Goal: Task Accomplishment & Management: Manage account settings

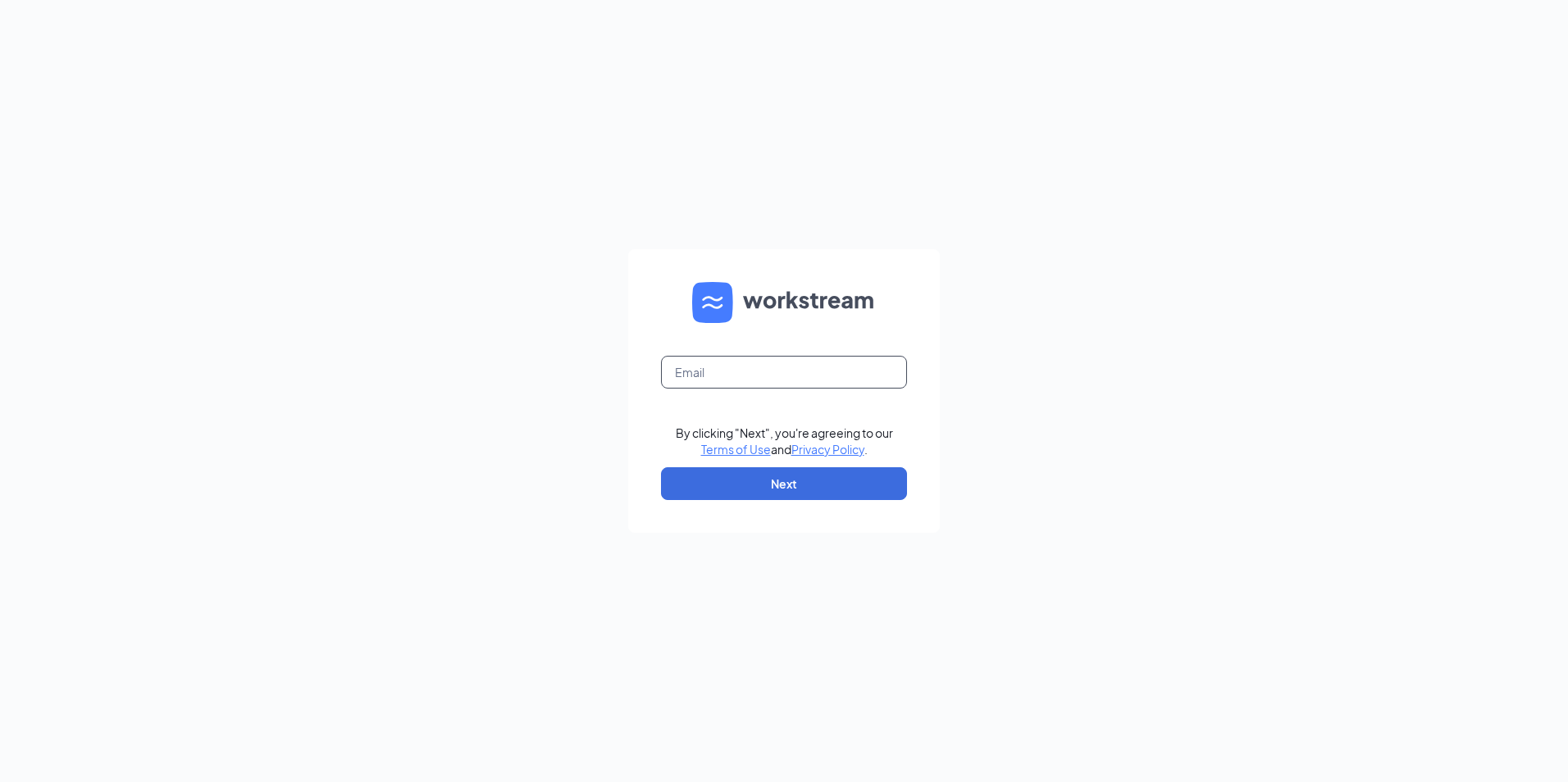
click at [738, 376] on input "text" at bounding box center [784, 372] width 246 height 33
type input "[PERSON_NAME][EMAIL_ADDRESS][DOMAIN_NAME]"
click at [785, 491] on button "Next" at bounding box center [784, 484] width 246 height 33
click at [750, 379] on input "text" at bounding box center [784, 372] width 246 height 33
type input "kevin@bacusfoodscorp.com"
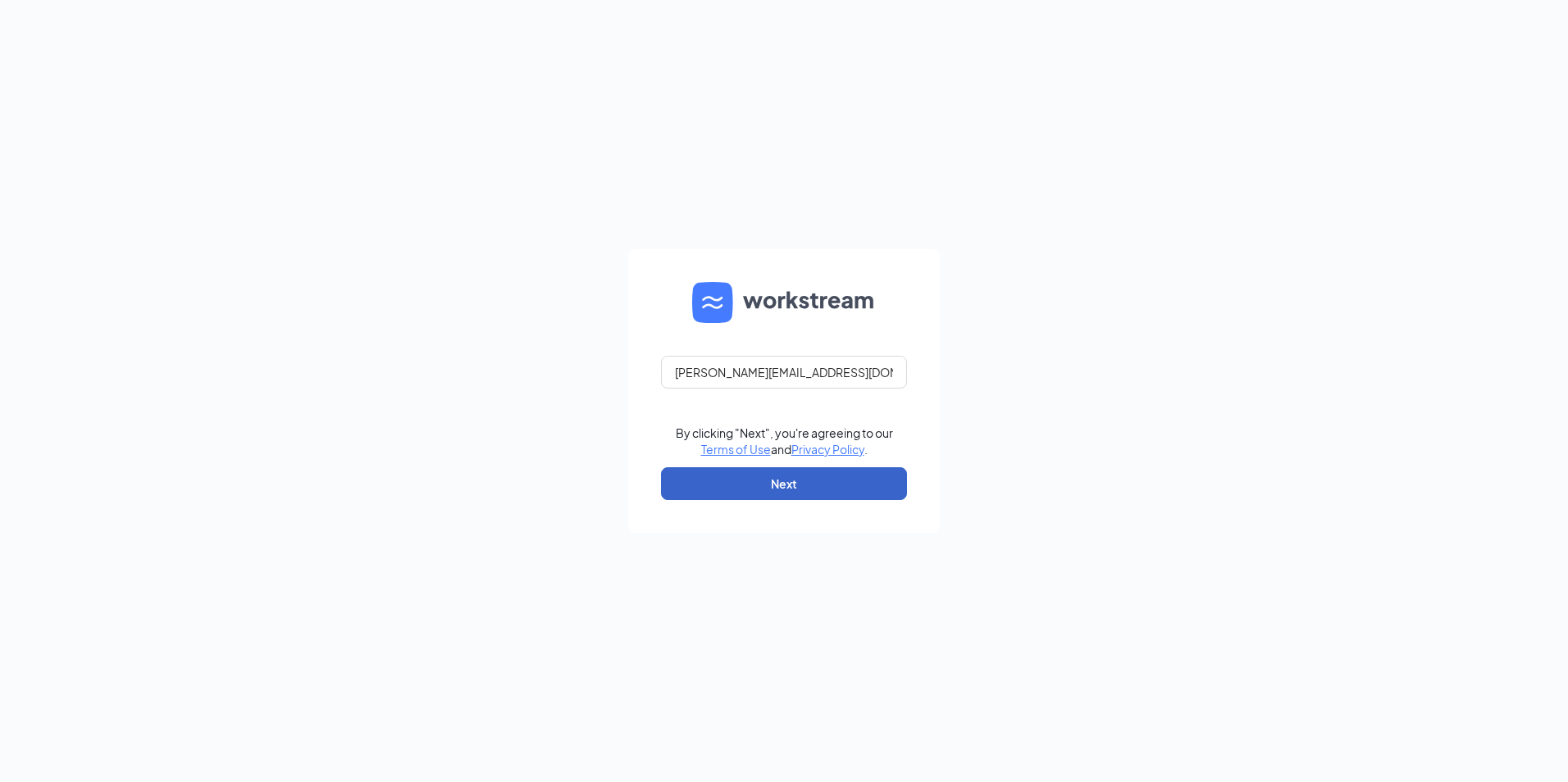
click at [788, 488] on button "Next" at bounding box center [784, 484] width 246 height 33
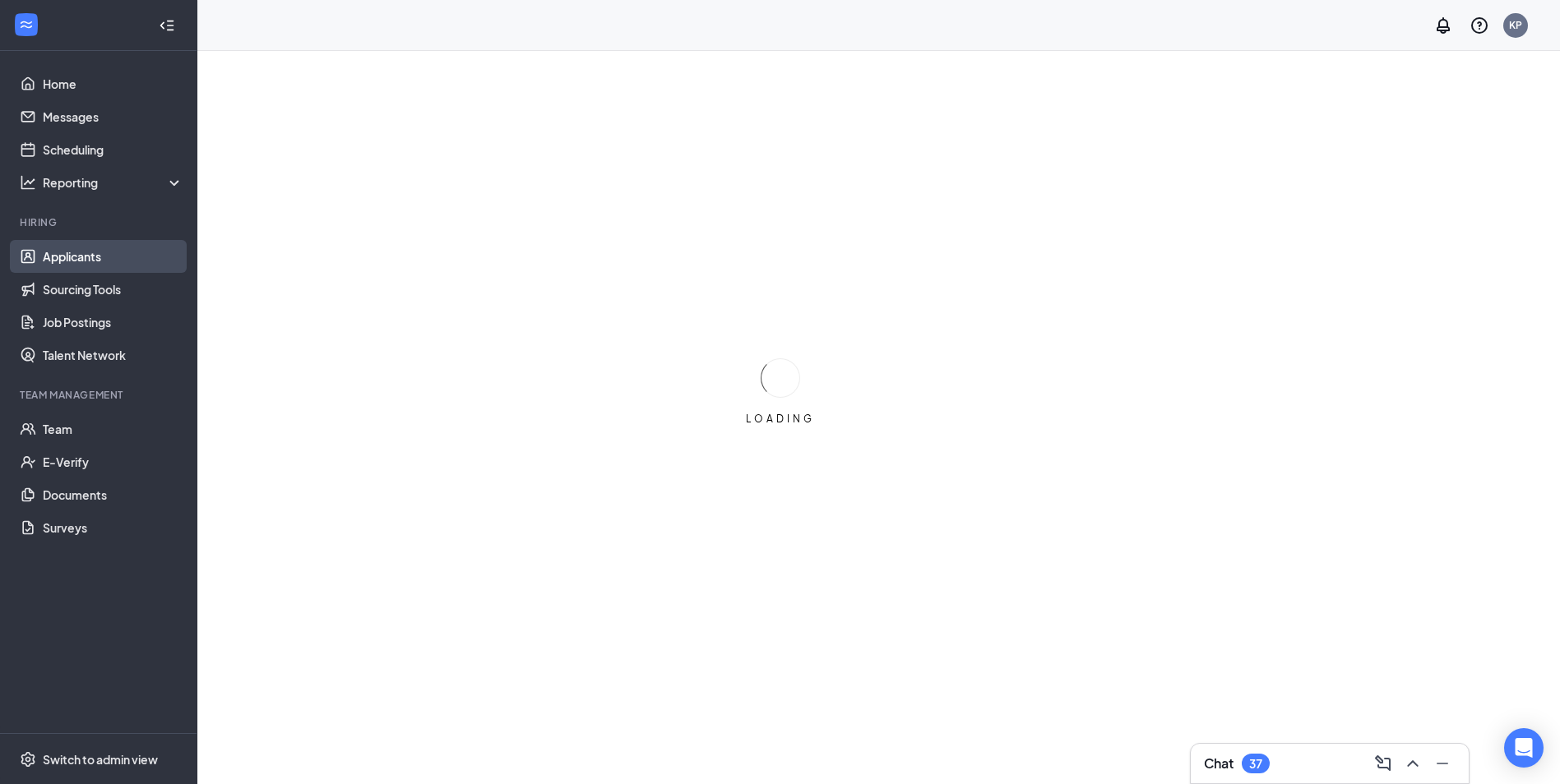
click at [84, 253] on link "Applicants" at bounding box center [113, 257] width 140 height 33
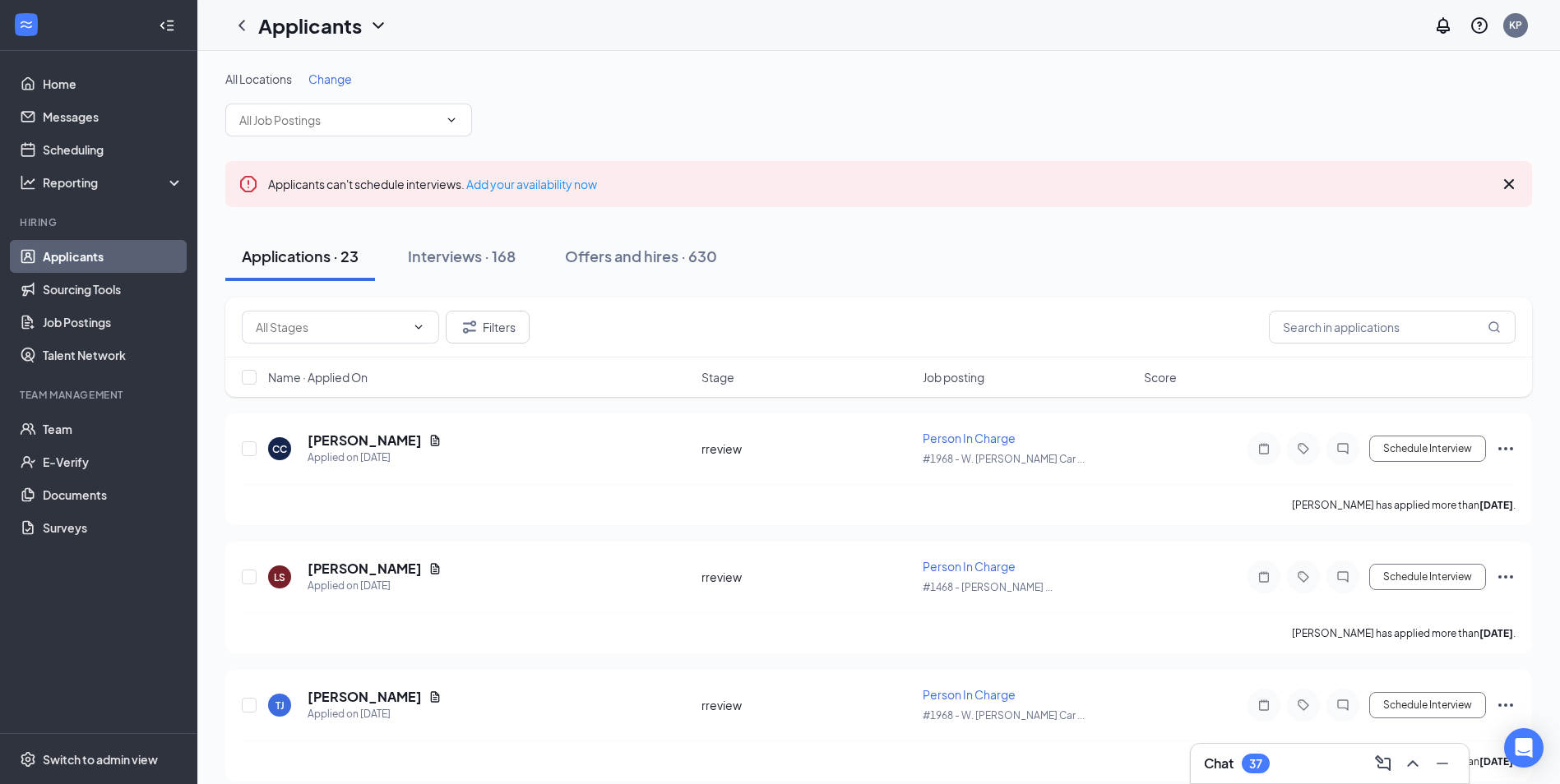
click at [331, 80] on span "Change" at bounding box center [331, 80] width 44 height 15
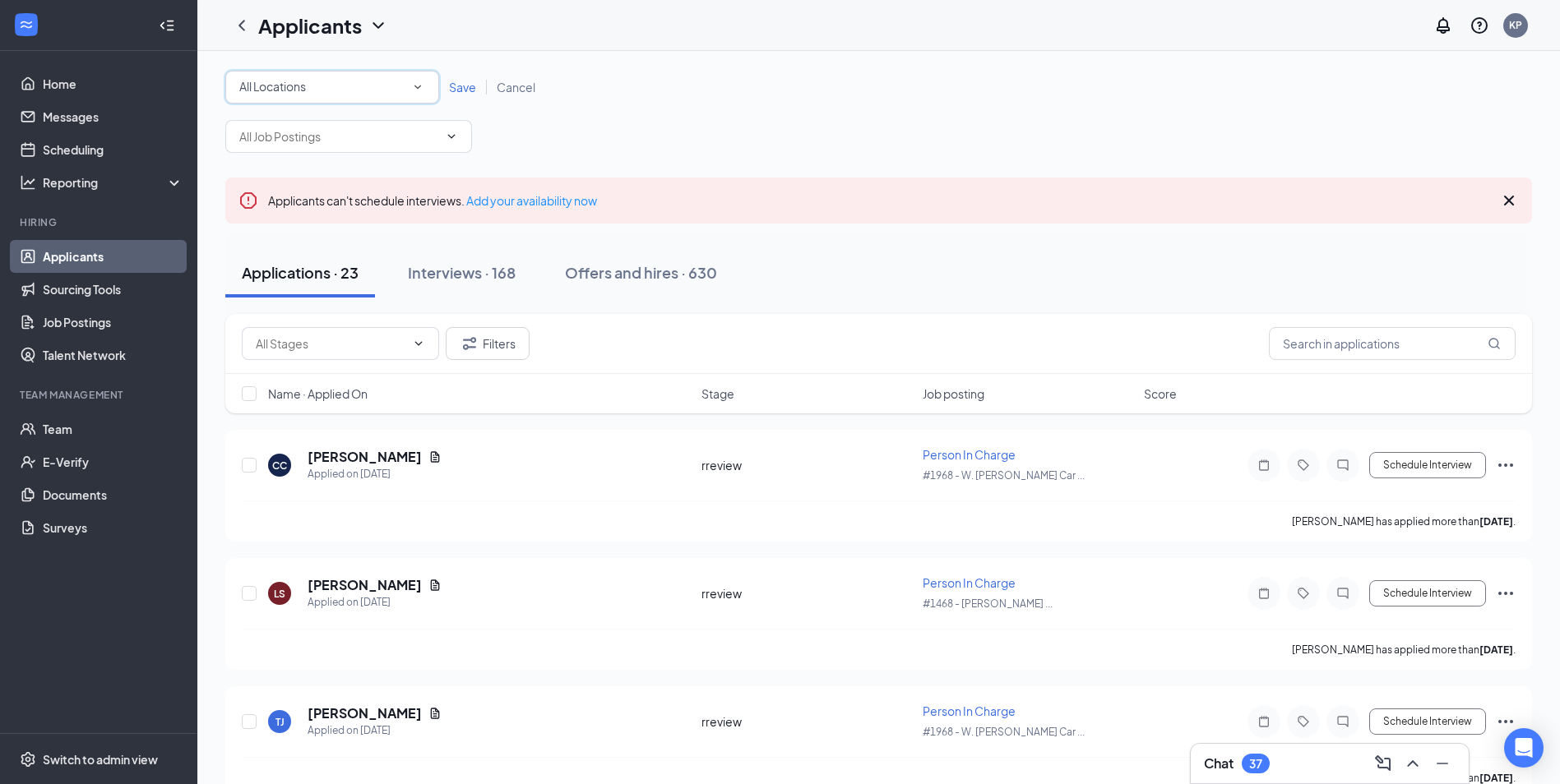
click at [417, 88] on icon "SmallChevronDown" at bounding box center [418, 87] width 7 height 4
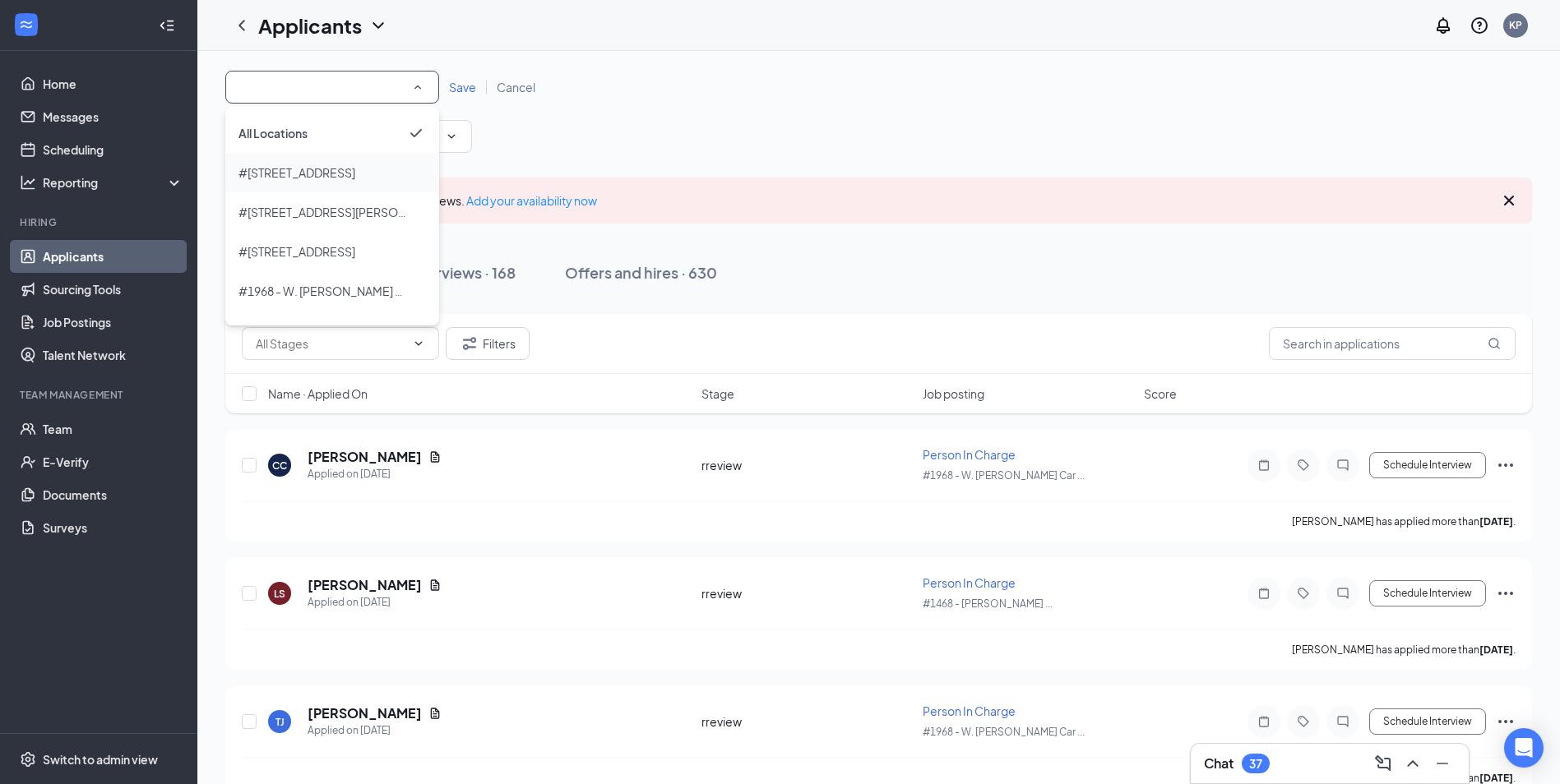
click at [355, 171] on span "#1265 - Smoky Hill Road" at bounding box center [296, 173] width 117 height 15
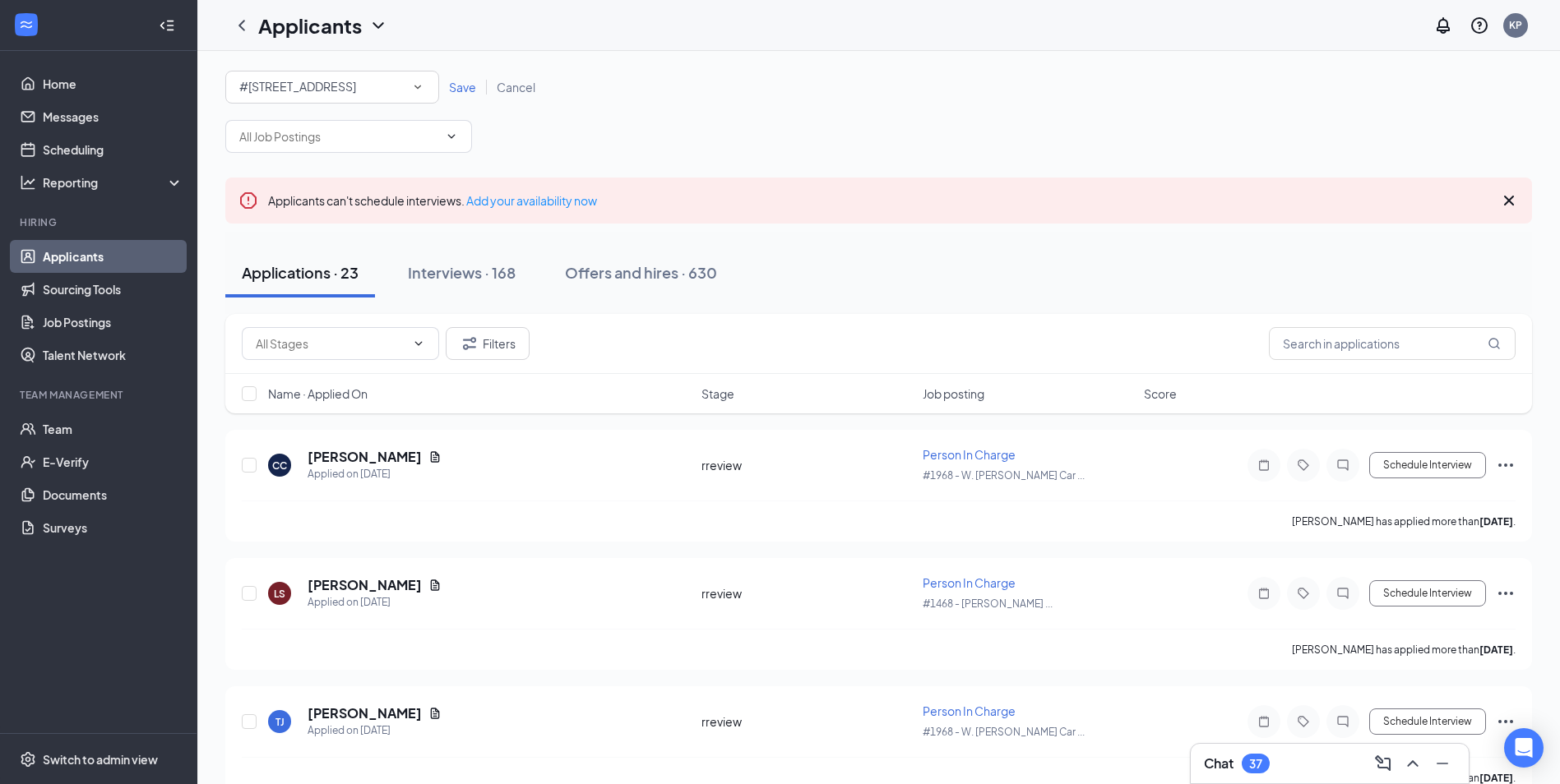
click at [460, 82] on span "Save" at bounding box center [462, 87] width 27 height 15
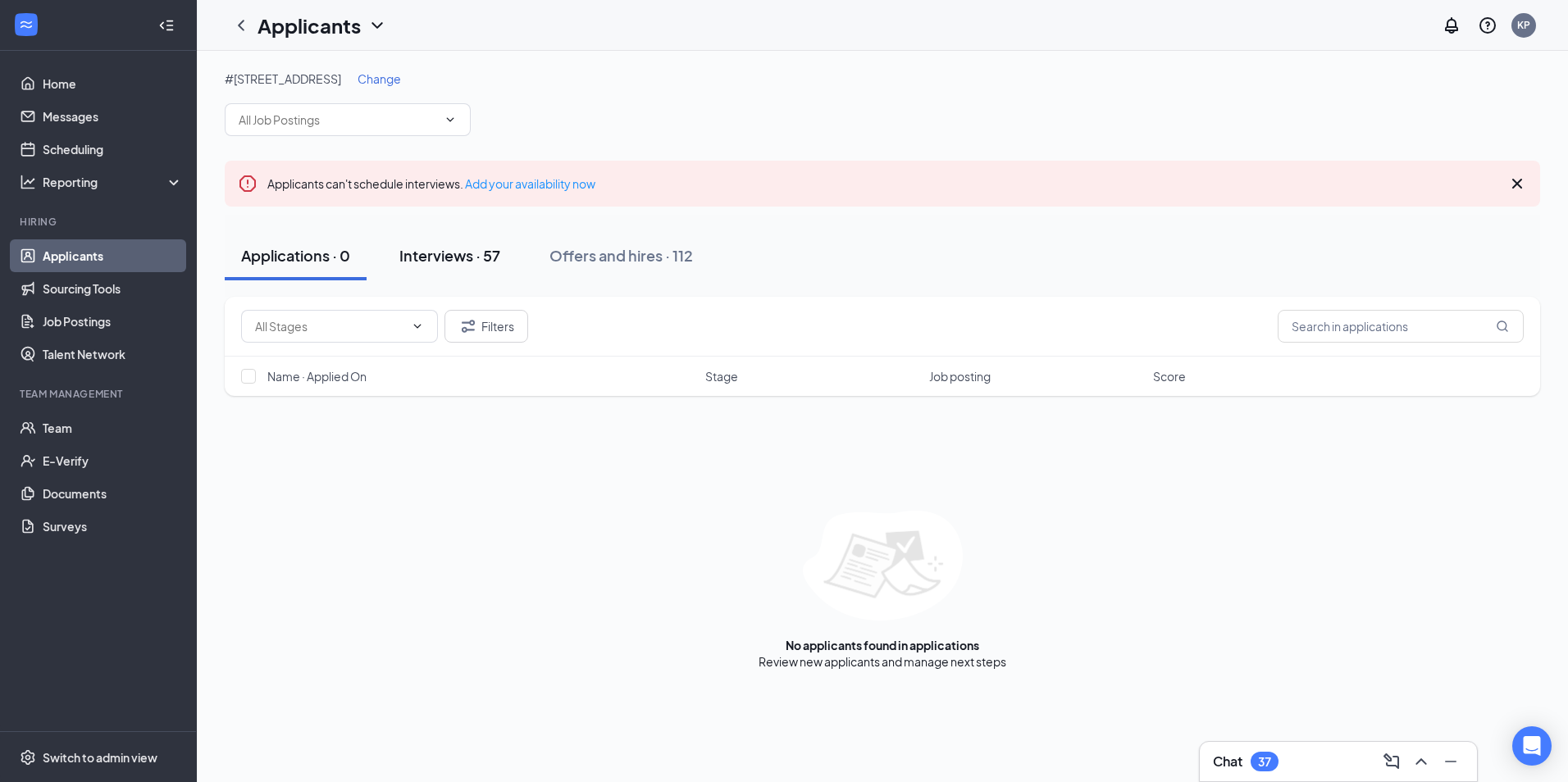
click at [456, 264] on div "Interviews · 57" at bounding box center [450, 256] width 101 height 21
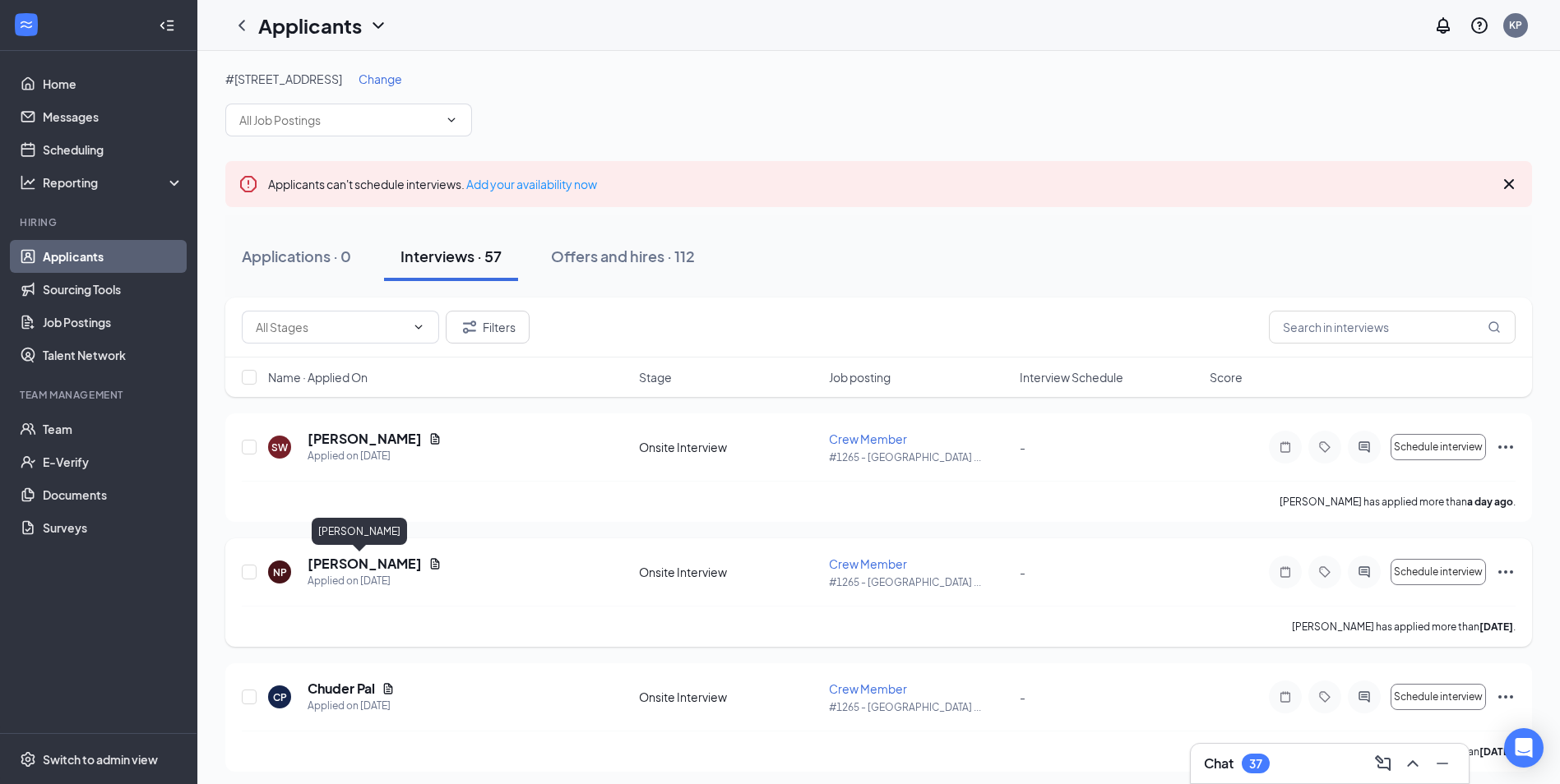
click at [345, 565] on h5 "[PERSON_NAME]" at bounding box center [365, 563] width 115 height 18
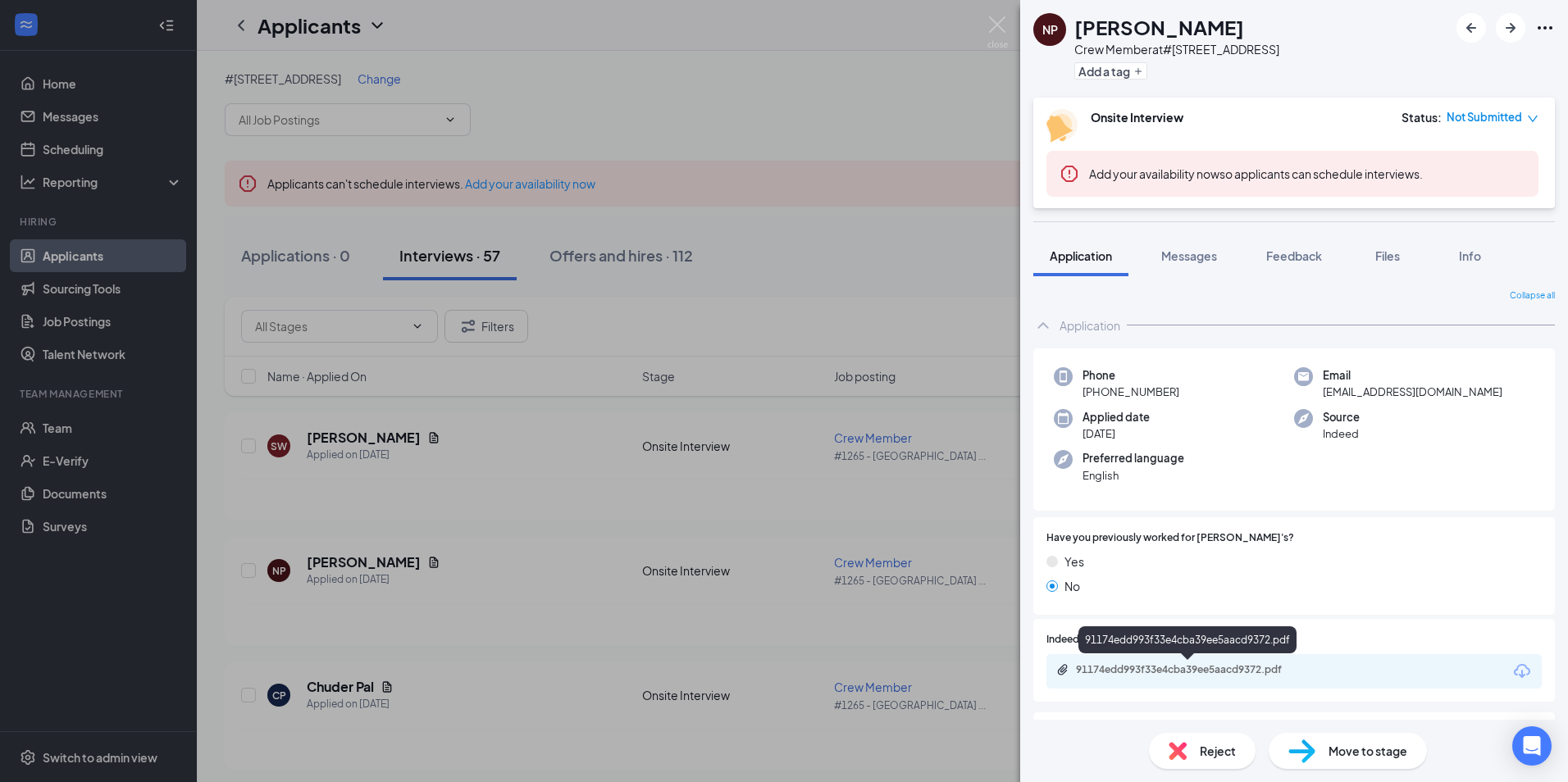
click at [1169, 673] on div "91174edd993f33e4cba39ee5aacd9372.pdf" at bounding box center [1190, 670] width 230 height 13
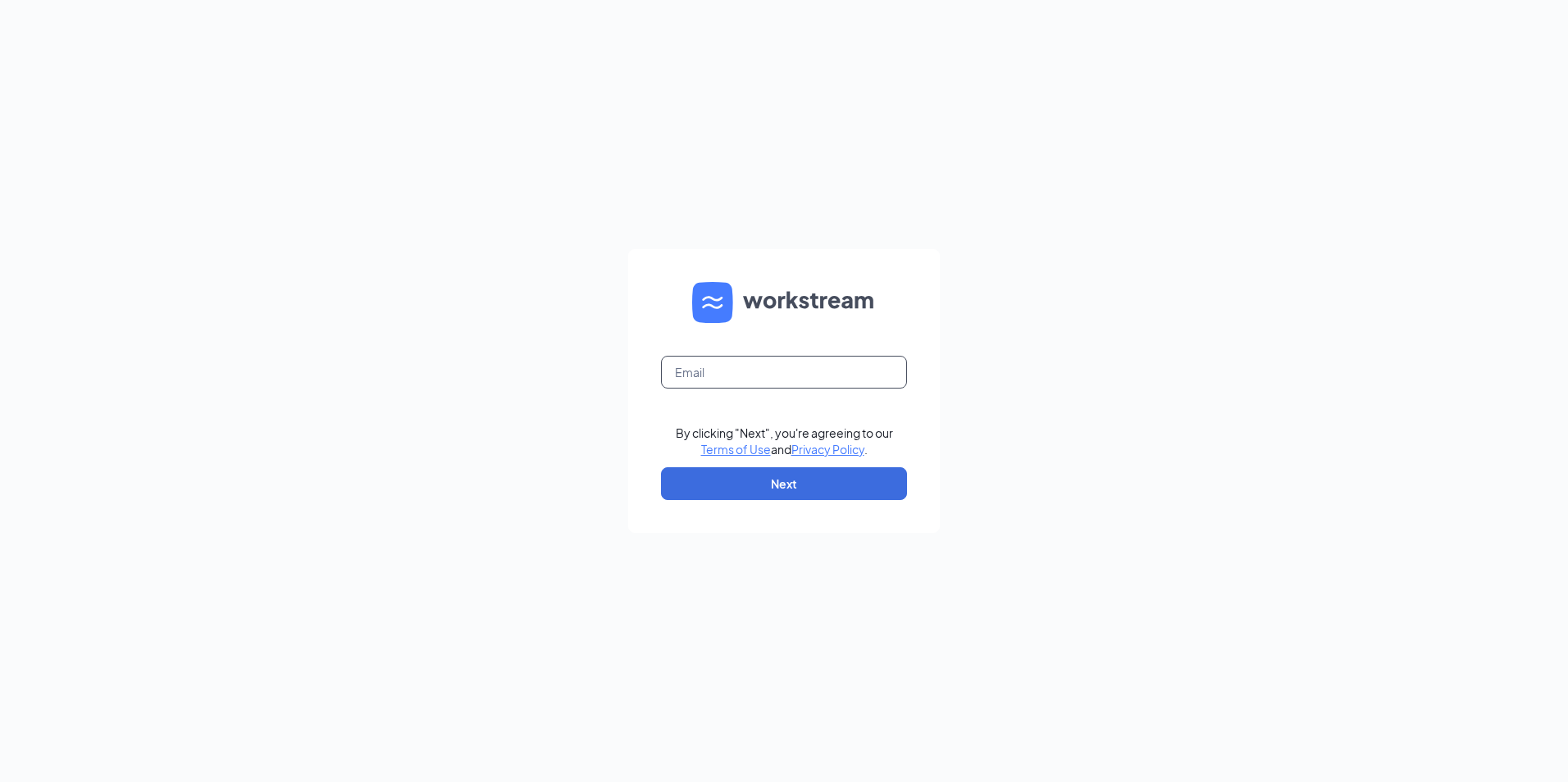
click at [791, 375] on input "text" at bounding box center [784, 372] width 246 height 33
type input "[PERSON_NAME][EMAIL_ADDRESS][DOMAIN_NAME]"
click at [789, 485] on button "Next" at bounding box center [784, 484] width 246 height 33
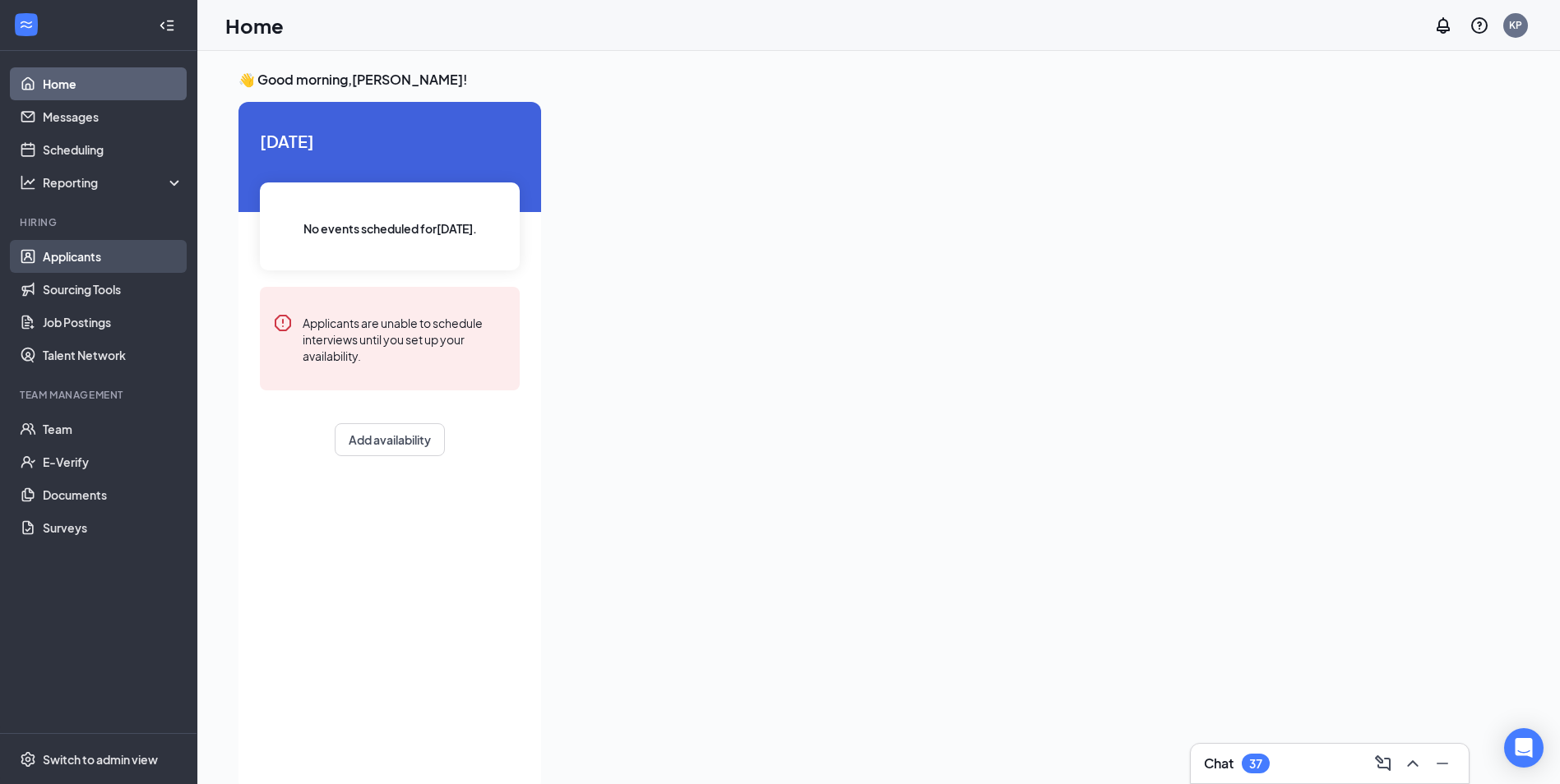
click at [65, 256] on link "Applicants" at bounding box center [113, 257] width 140 height 33
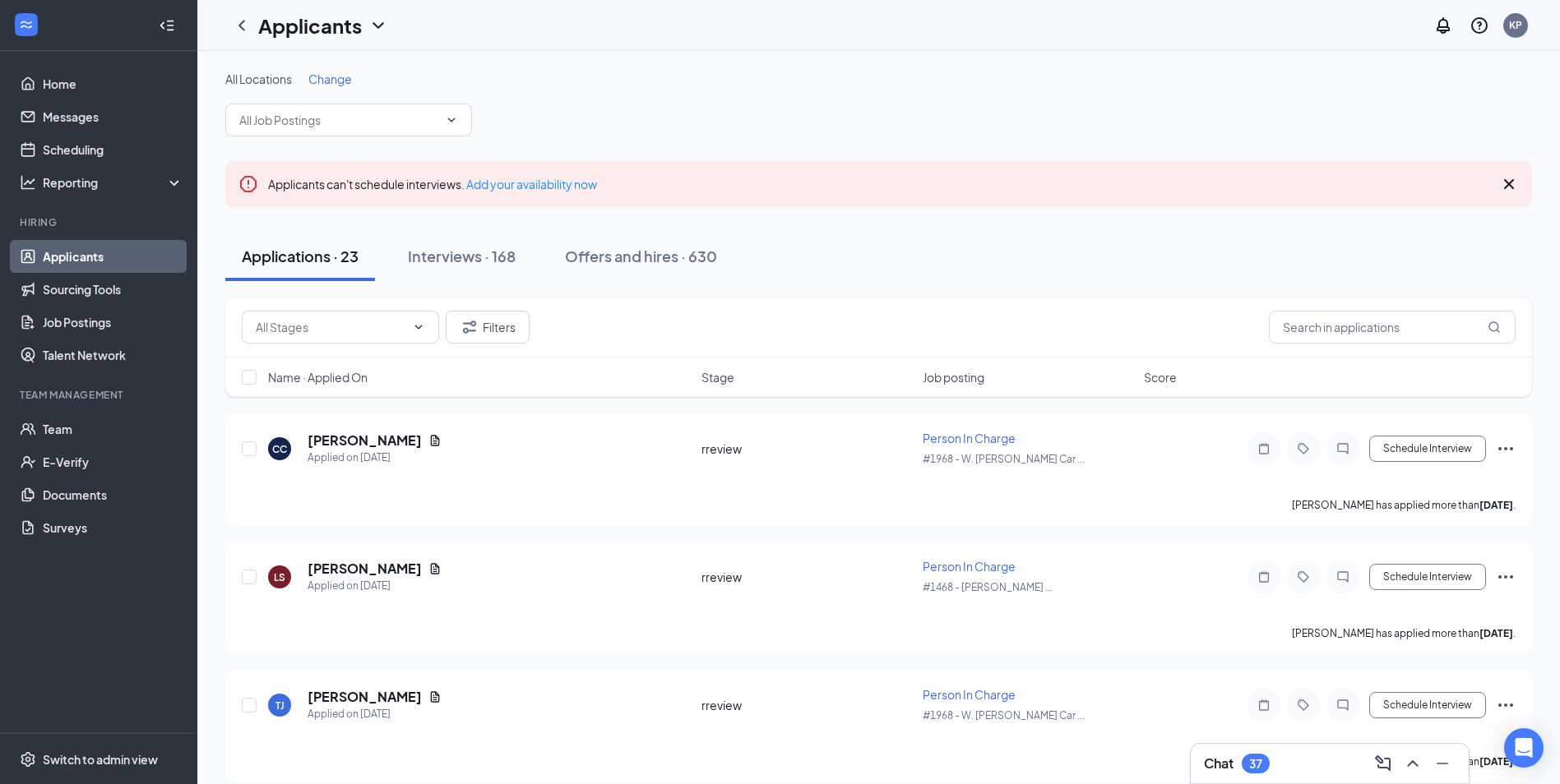
click at [335, 80] on span "Change" at bounding box center [331, 80] width 44 height 15
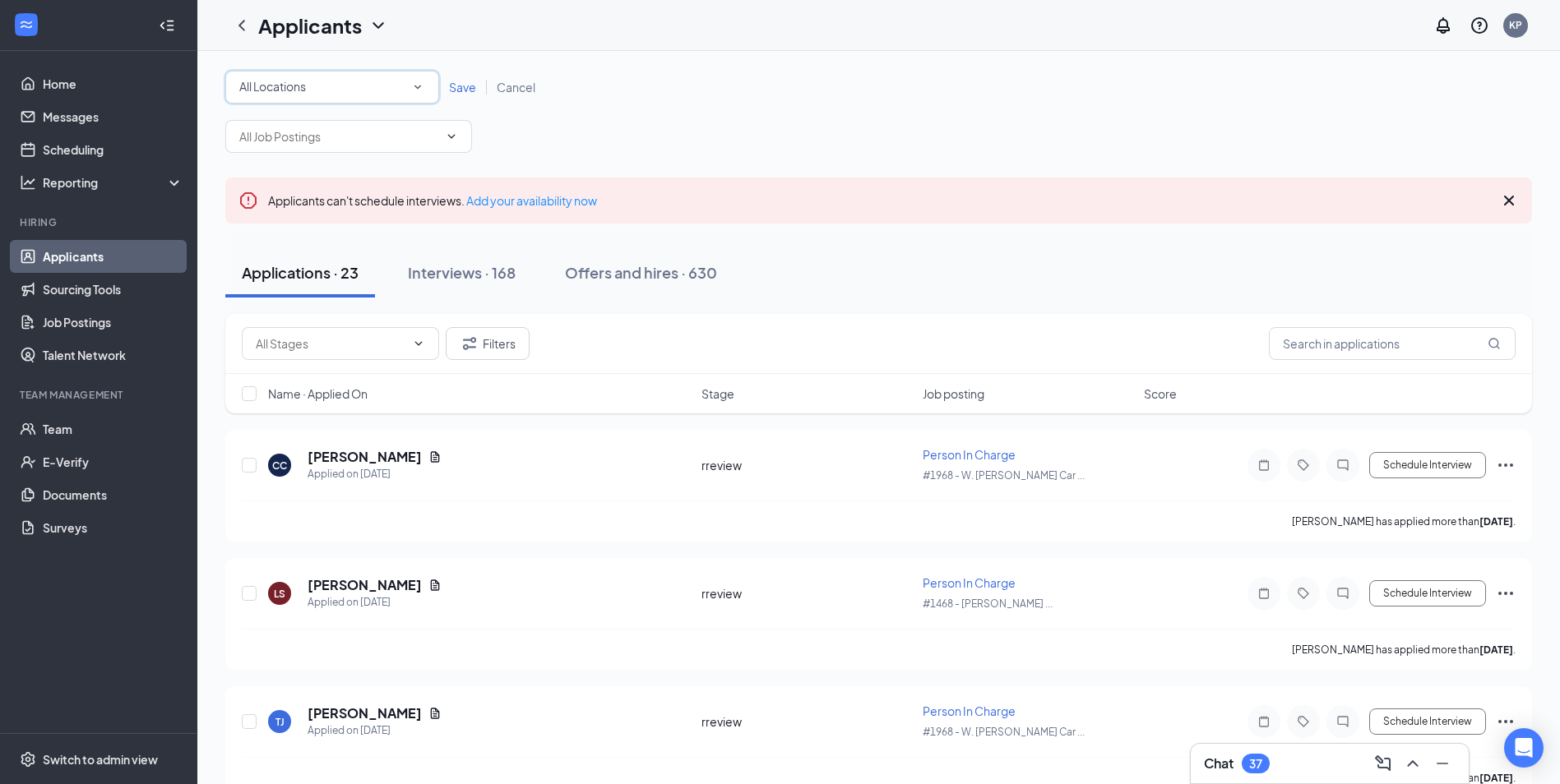
click at [421, 84] on icon "SmallChevronDown" at bounding box center [418, 87] width 15 height 15
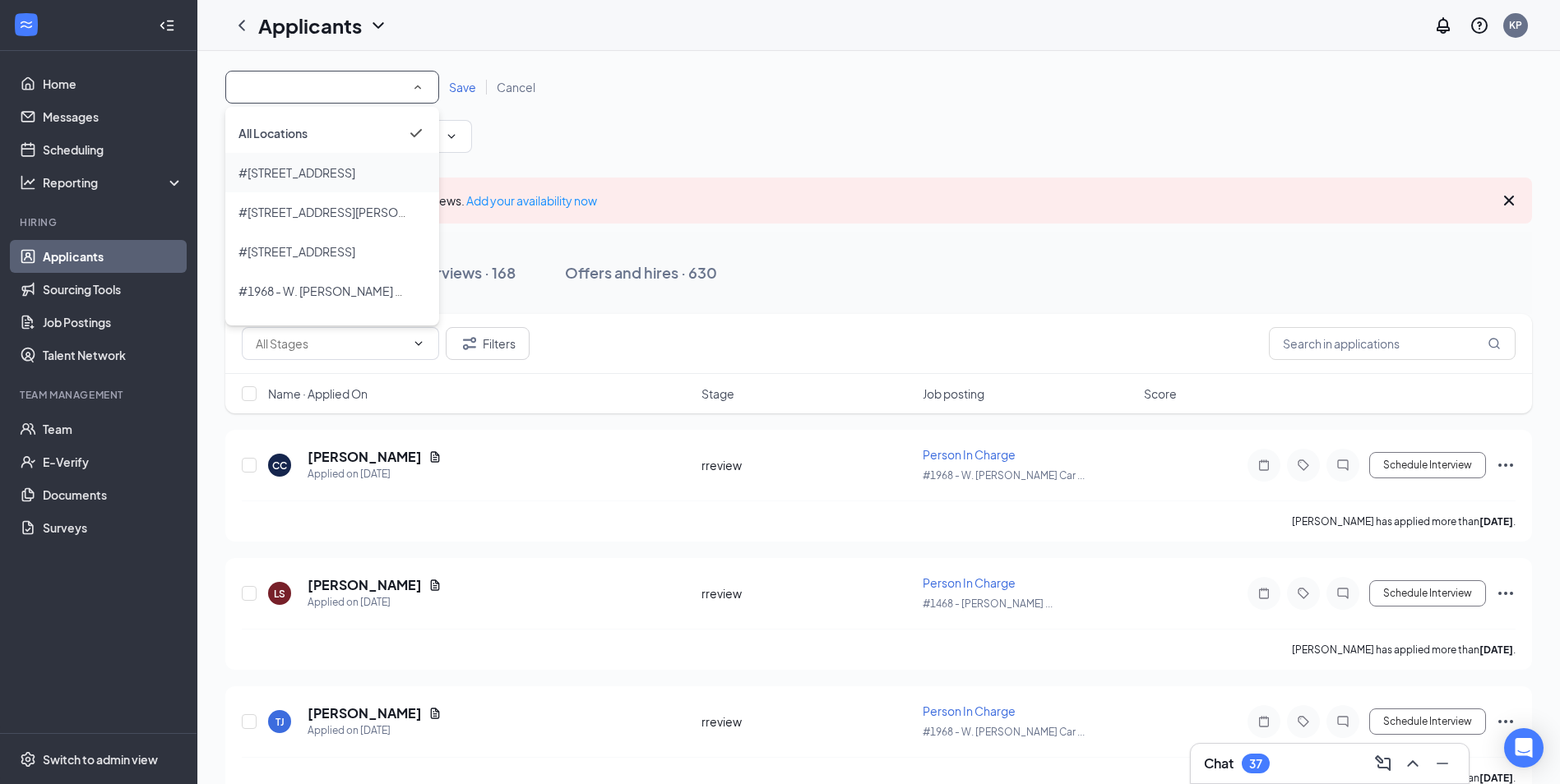
click at [355, 175] on span "#1265 - Smoky Hill Road" at bounding box center [296, 173] width 117 height 15
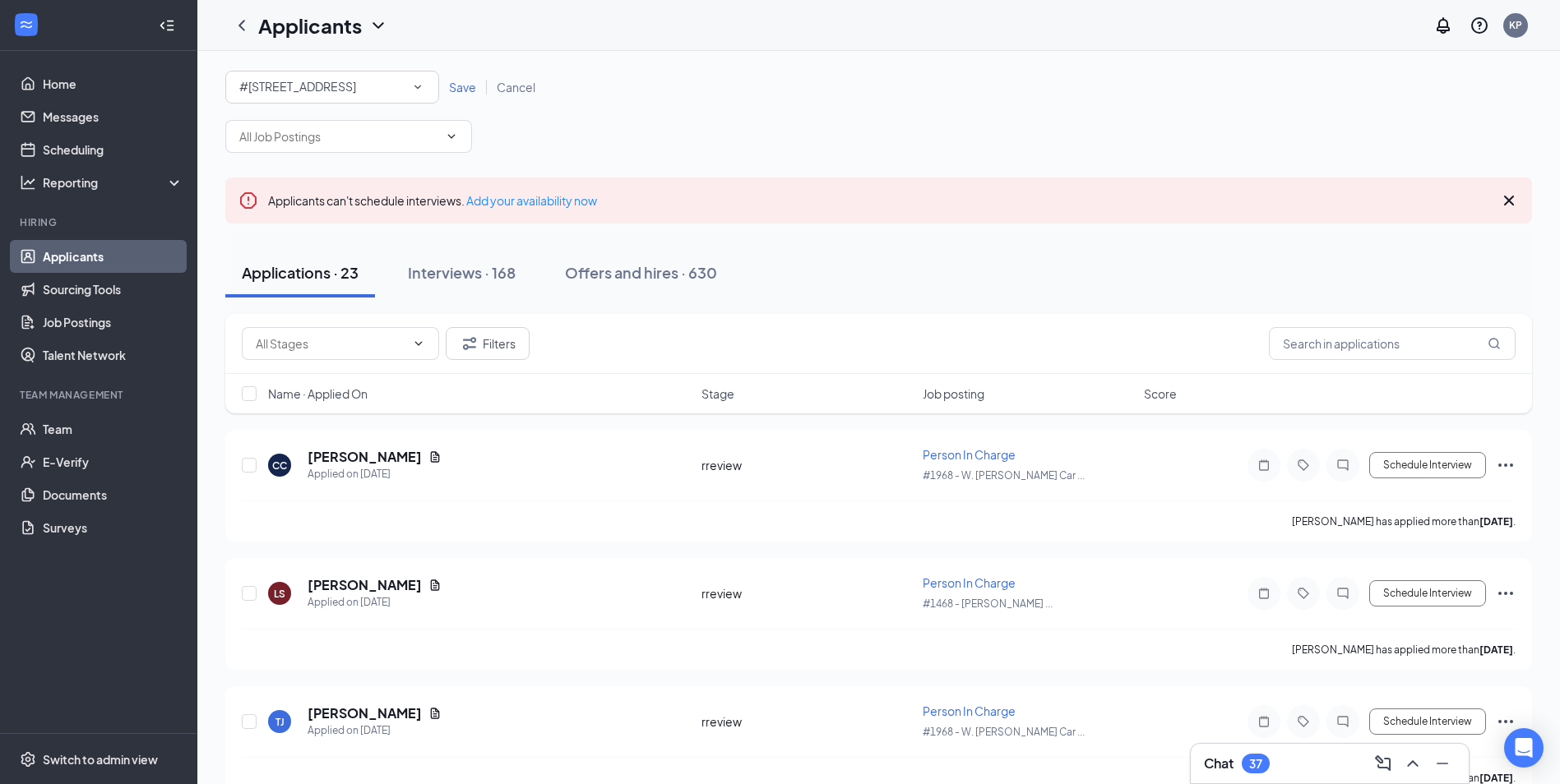
click at [462, 88] on span "Save" at bounding box center [462, 87] width 27 height 15
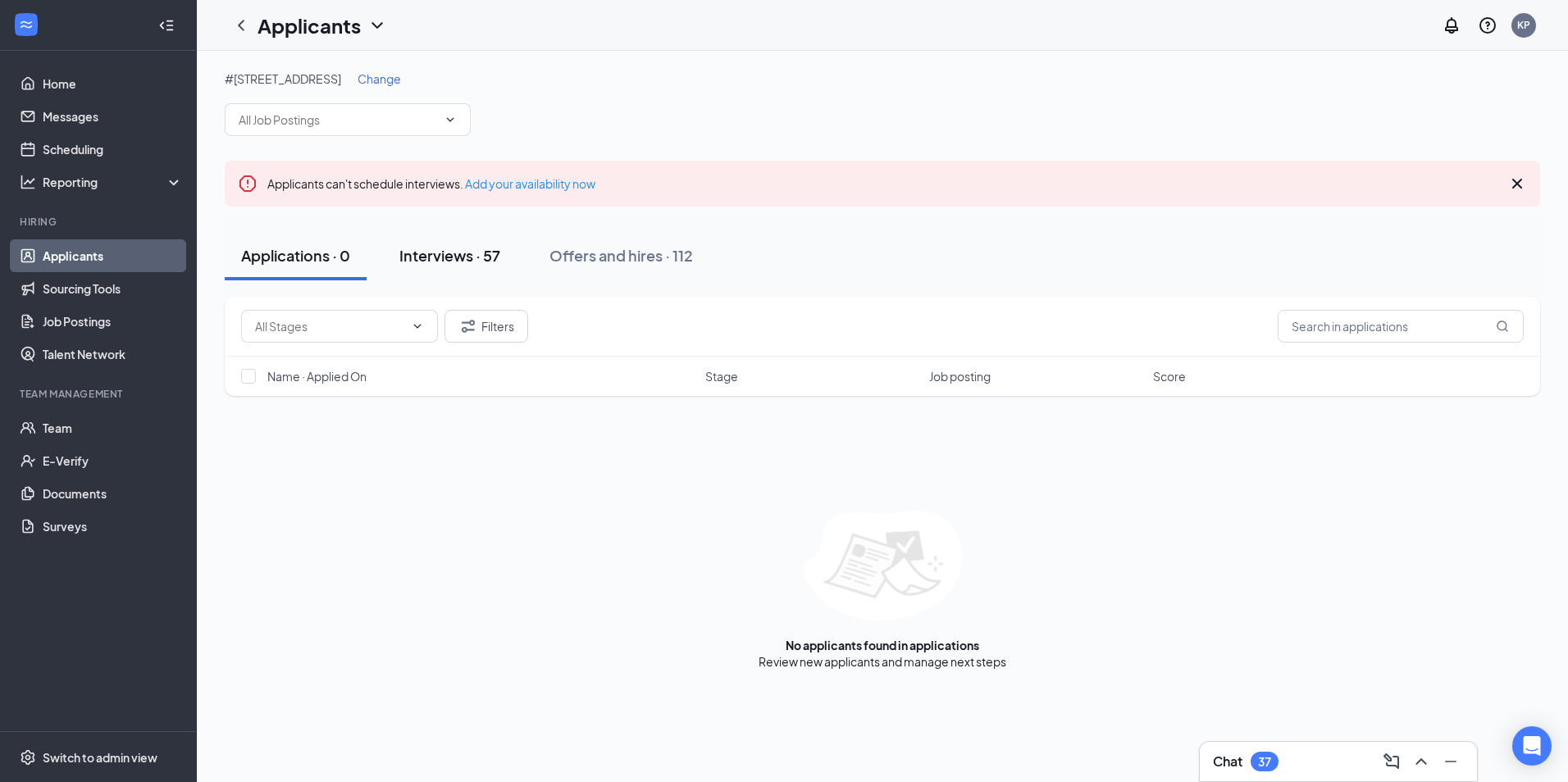
click at [459, 256] on div "Interviews · 57" at bounding box center [450, 256] width 101 height 21
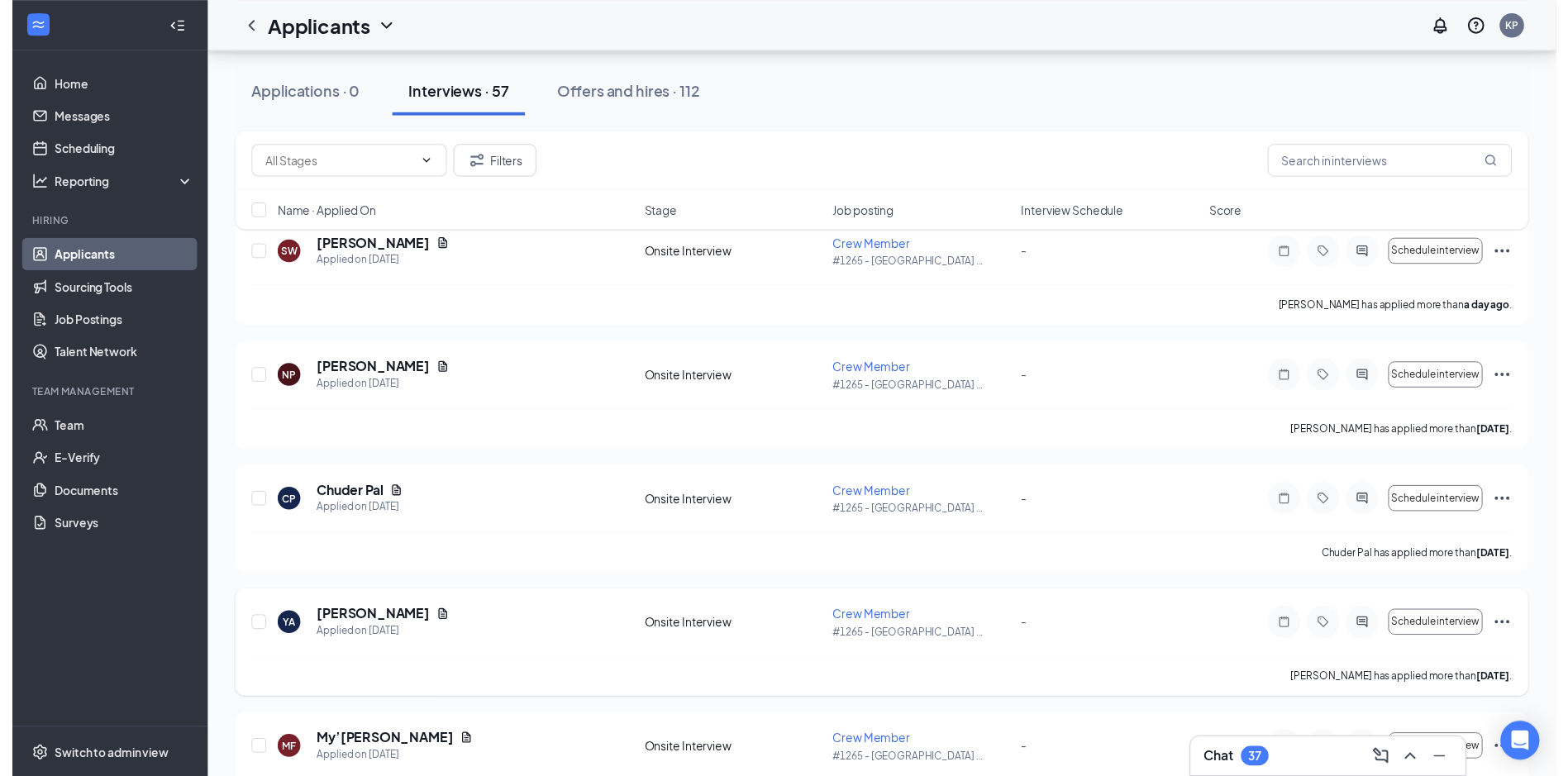
scroll to position [330, 0]
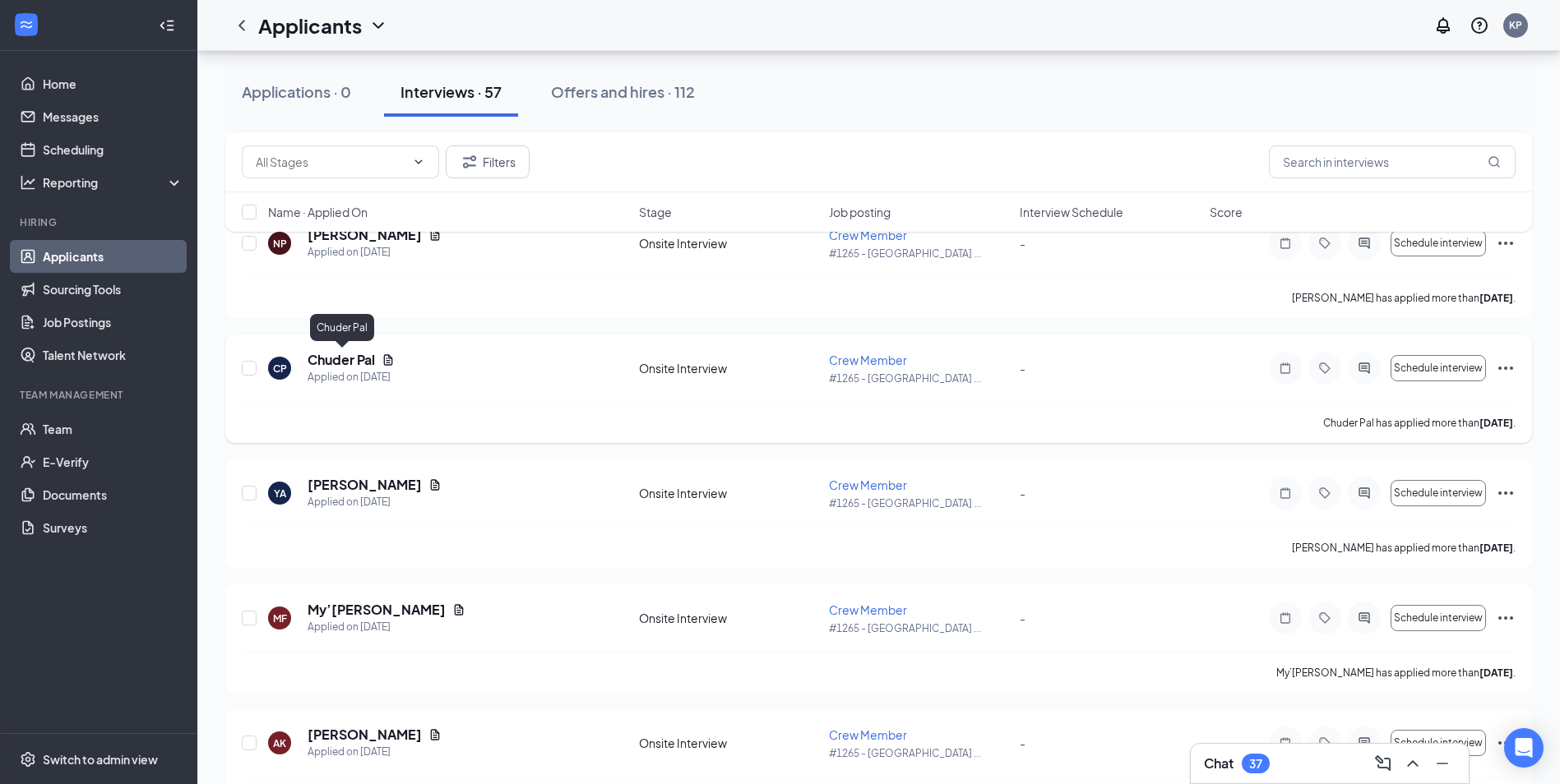
click at [341, 365] on h5 "Chuder Pal" at bounding box center [341, 360] width 67 height 18
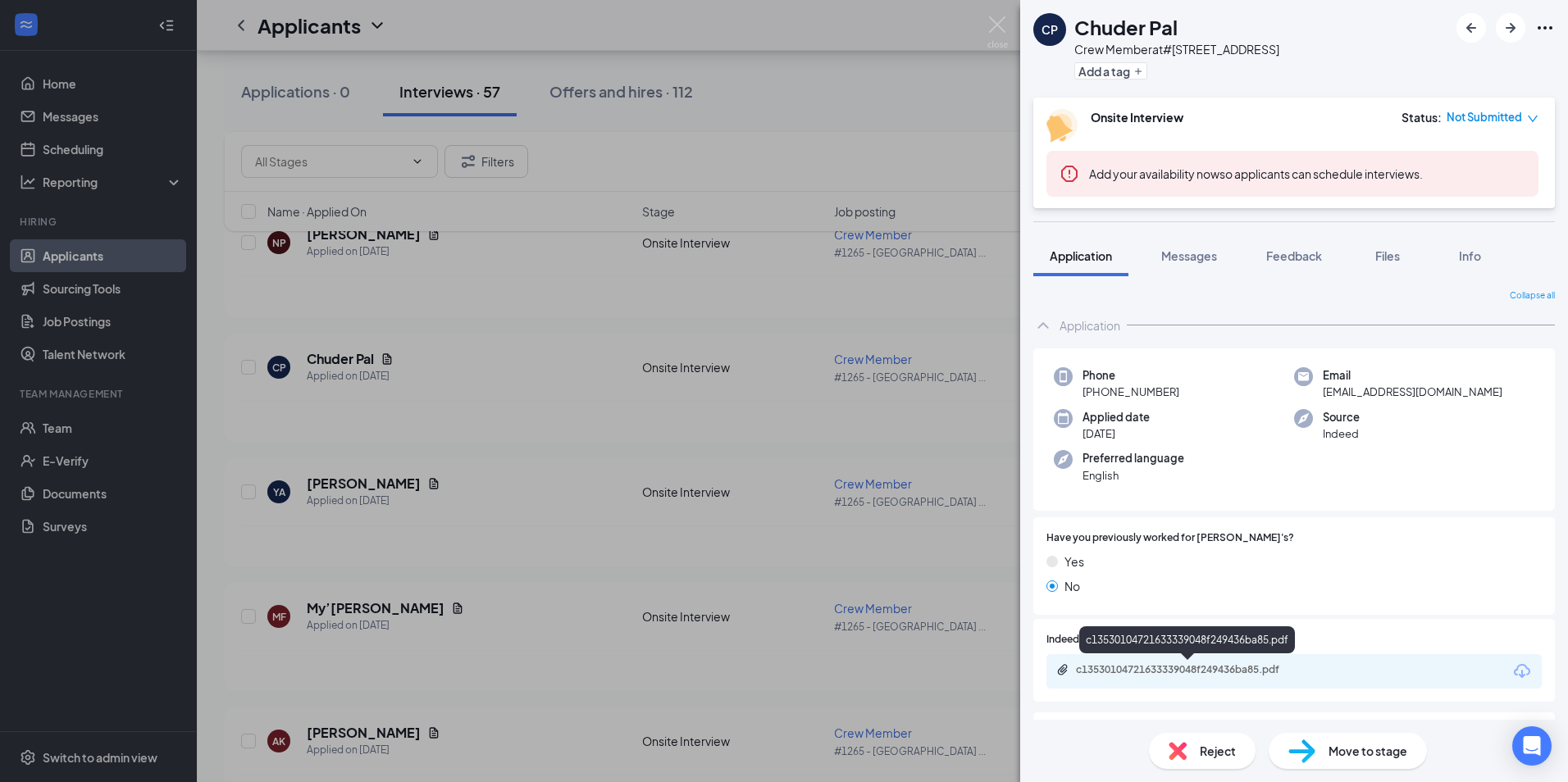
click at [1204, 664] on div "c13530104721633339048f249436ba85.pdf" at bounding box center [1190, 670] width 230 height 13
click at [999, 24] on img at bounding box center [997, 32] width 21 height 32
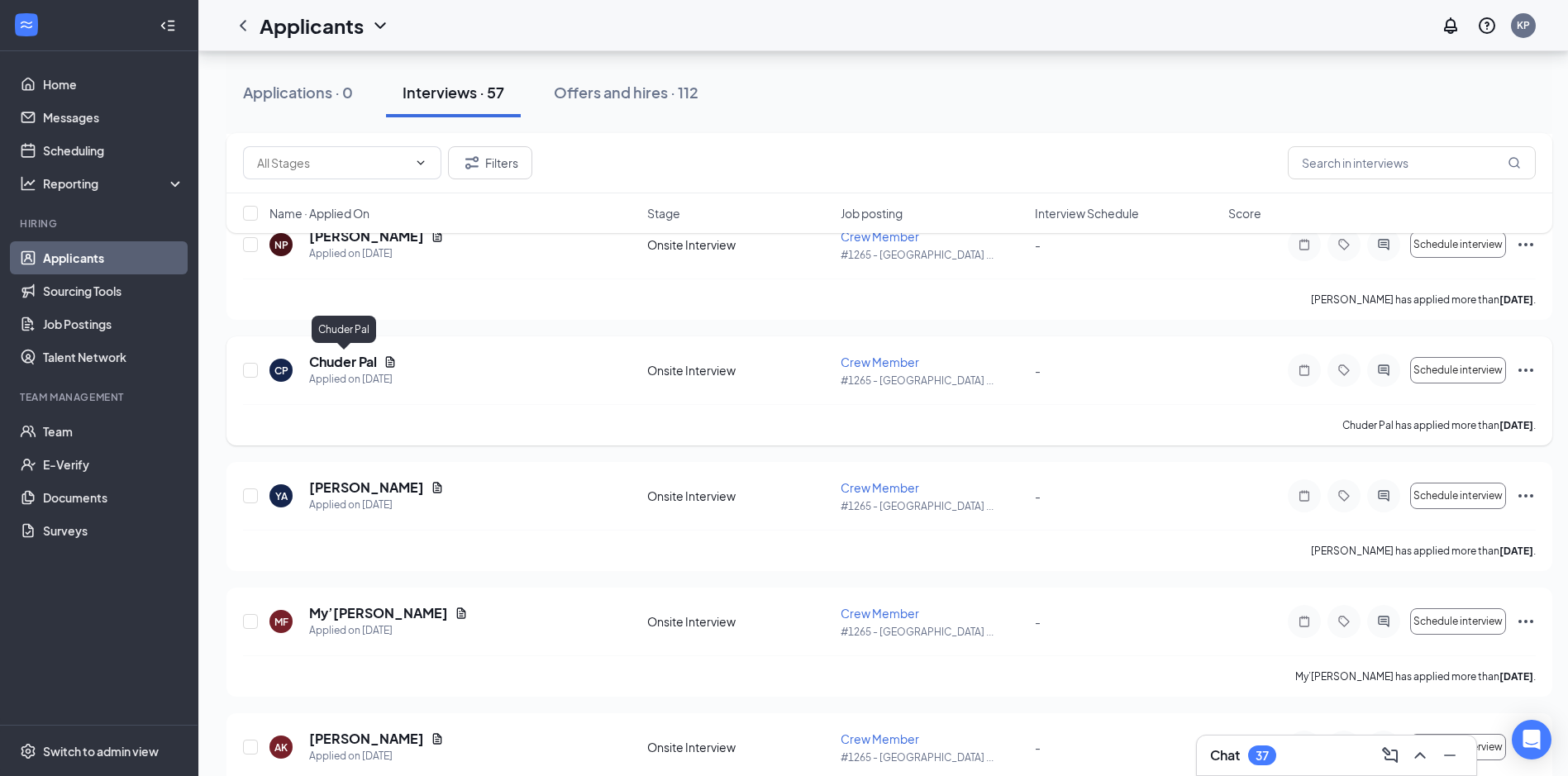
click at [347, 366] on h5 "Chuder Pal" at bounding box center [343, 362] width 68 height 18
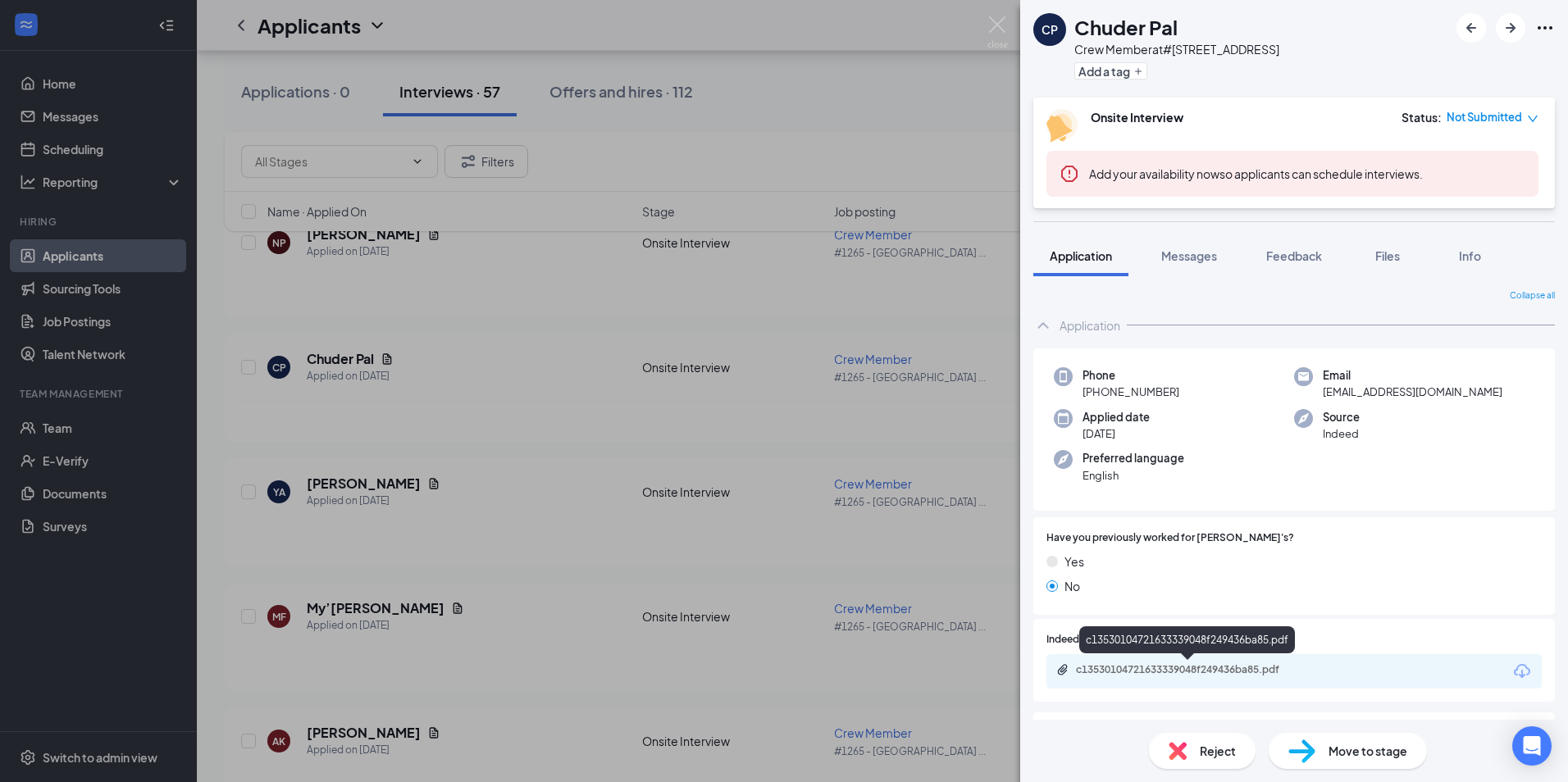
click at [1127, 668] on div "c13530104721633339048f249436ba85.pdf" at bounding box center [1190, 670] width 230 height 13
click at [997, 27] on img at bounding box center [997, 32] width 21 height 32
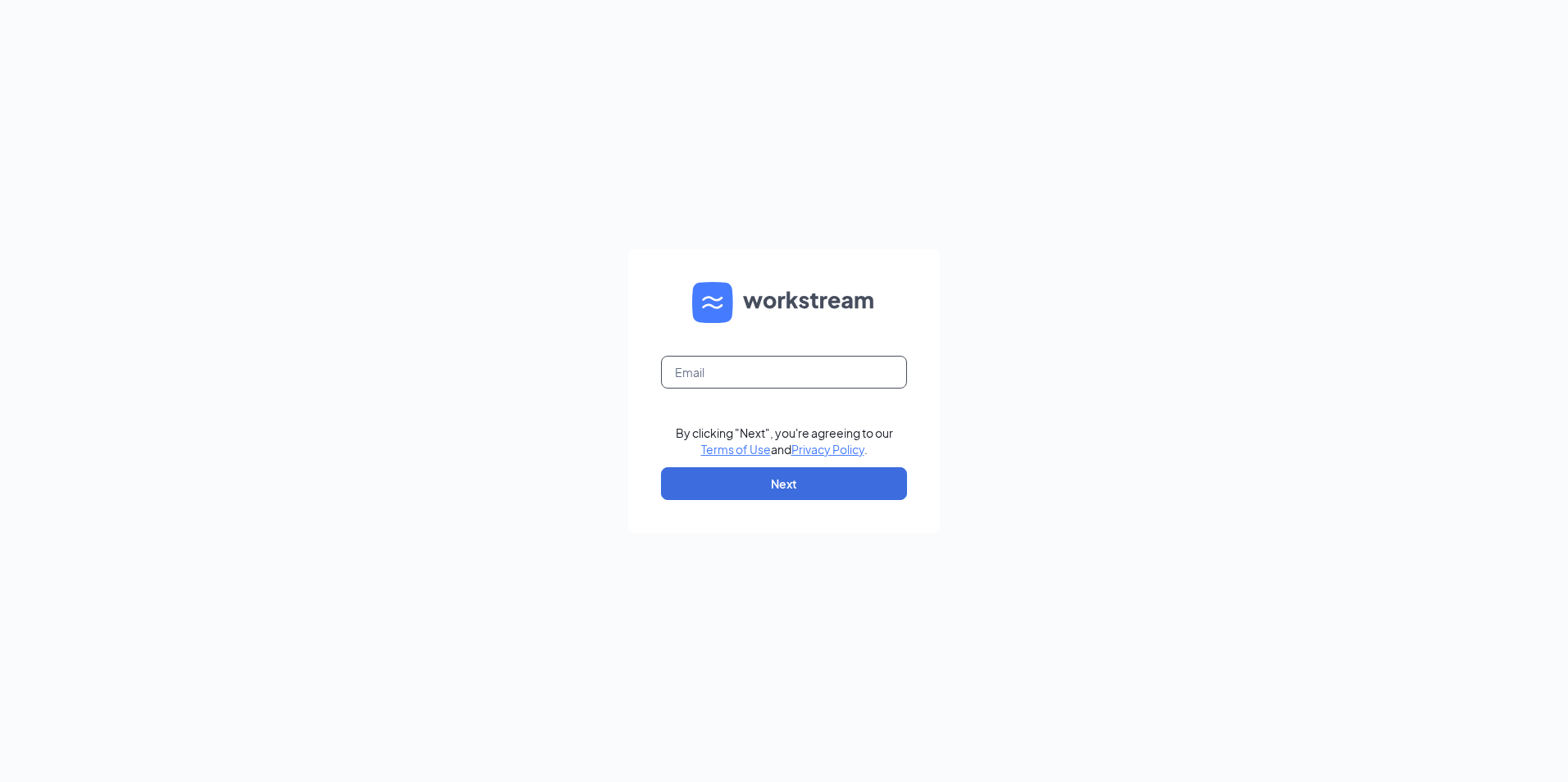
click at [738, 380] on input "text" at bounding box center [784, 372] width 246 height 33
type input "kevin@bacusfoodscorp.com"
click at [757, 480] on button "Next" at bounding box center [784, 484] width 246 height 33
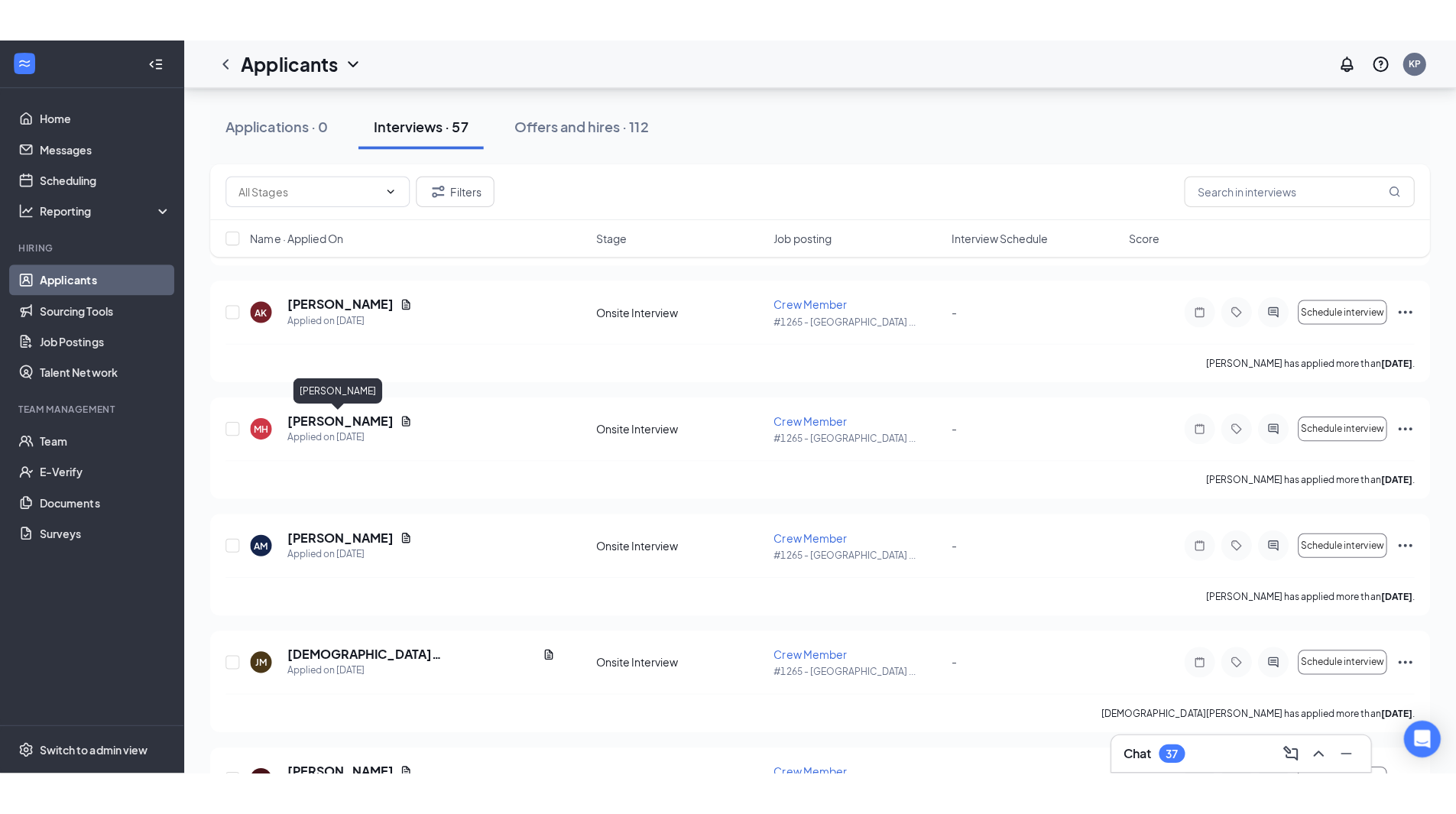
scroll to position [764, 0]
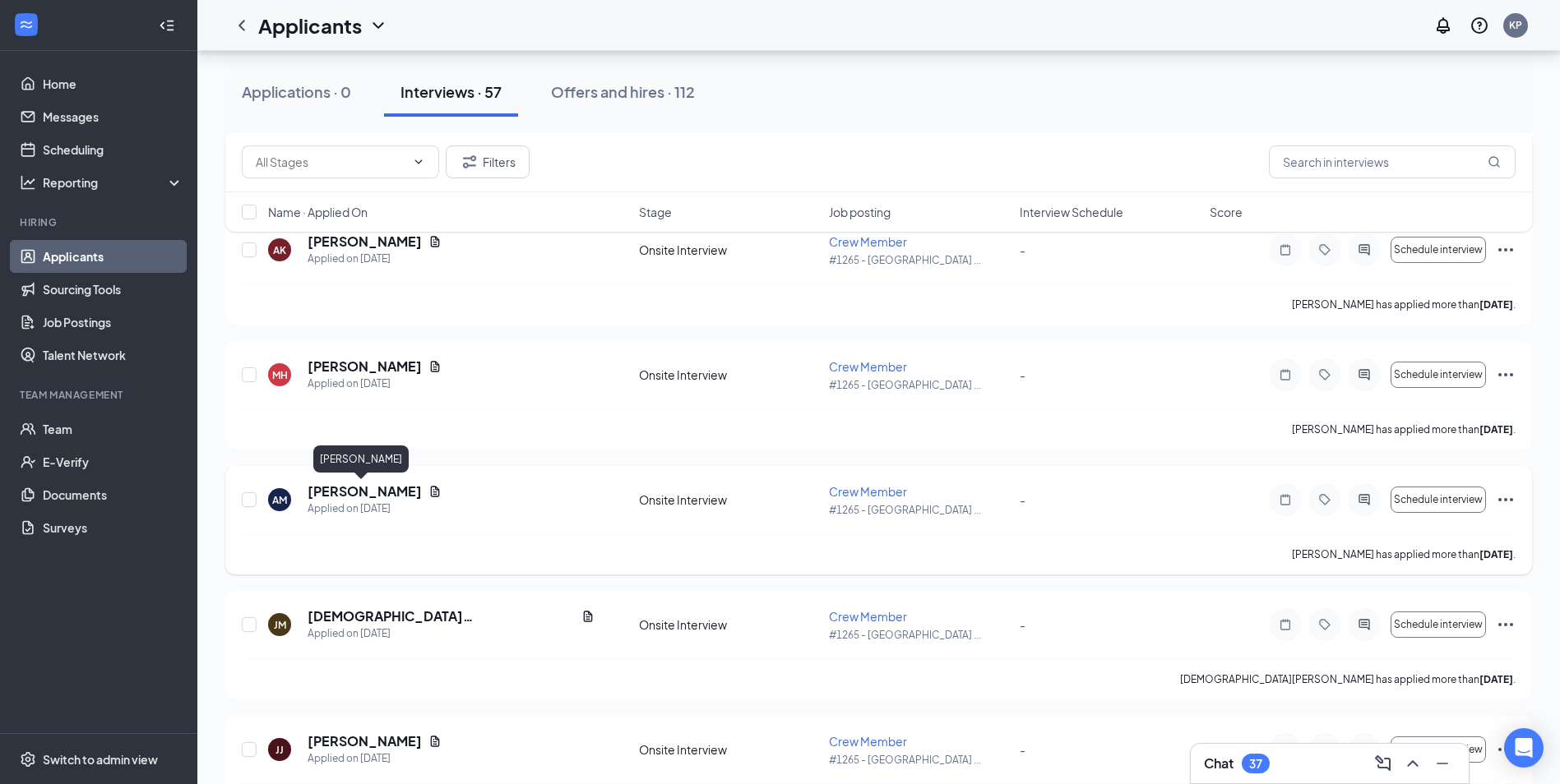
click at [369, 494] on h5 "[PERSON_NAME]" at bounding box center [365, 491] width 115 height 18
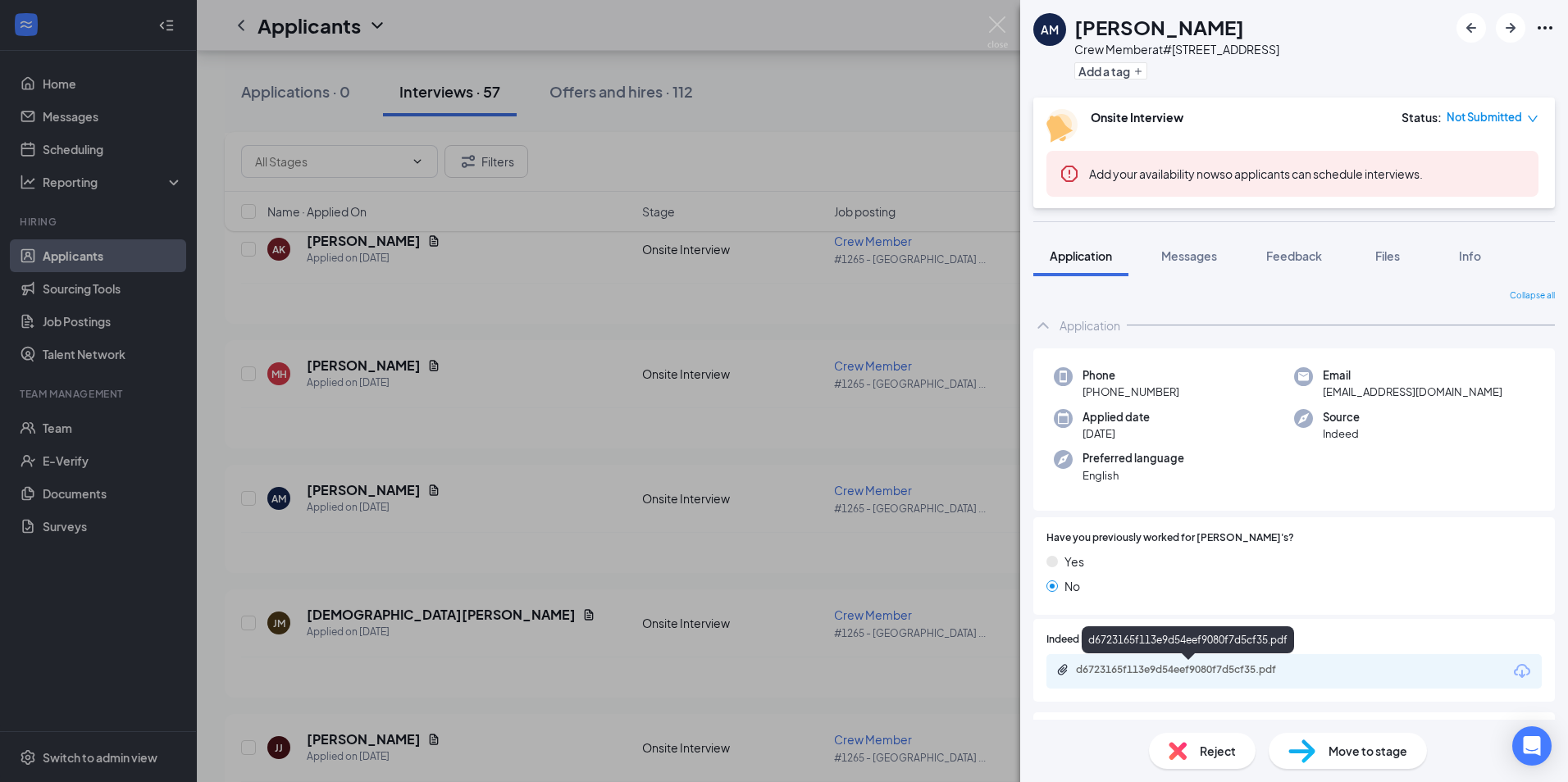
click at [1226, 672] on div "d6723165f113e9d54eef9080f7d5cf35.pdf" at bounding box center [1190, 670] width 230 height 13
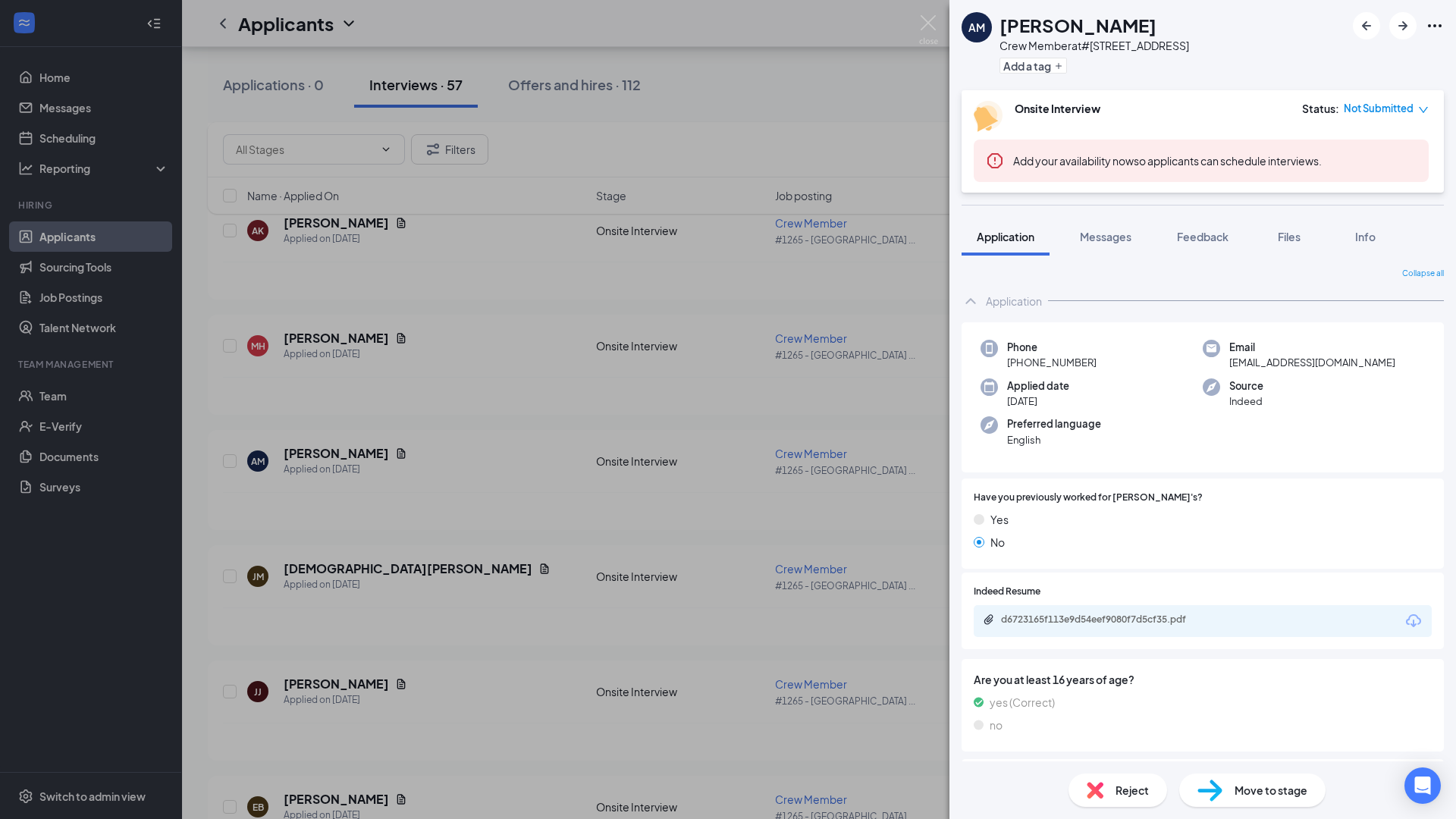
click at [1423, 113] on icon "down" at bounding box center [1424, 109] width 9 height 6
click at [1259, 722] on span "Move to stage" at bounding box center [1271, 789] width 72 height 17
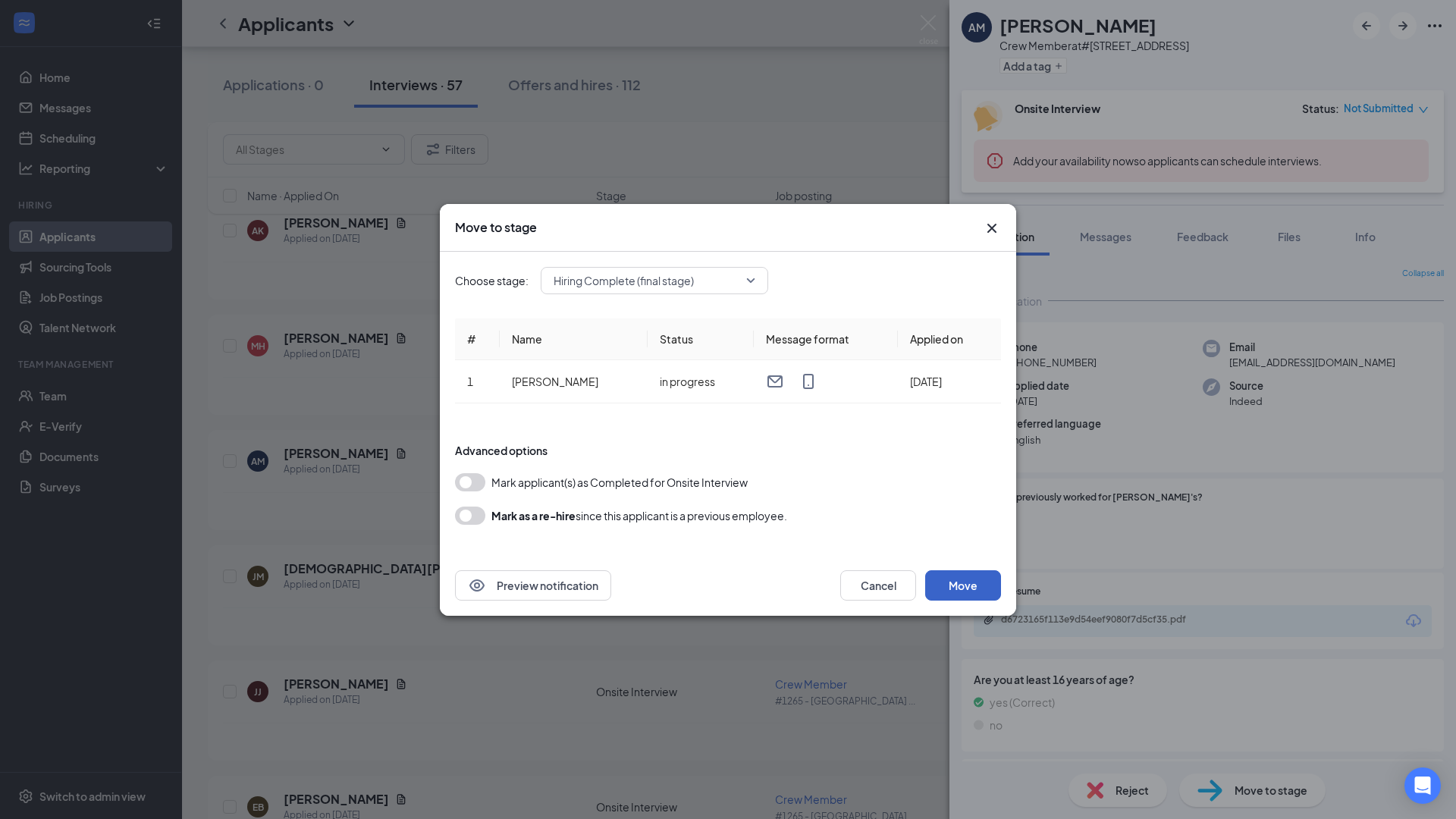
click at [960, 582] on button "Move" at bounding box center [963, 585] width 76 height 31
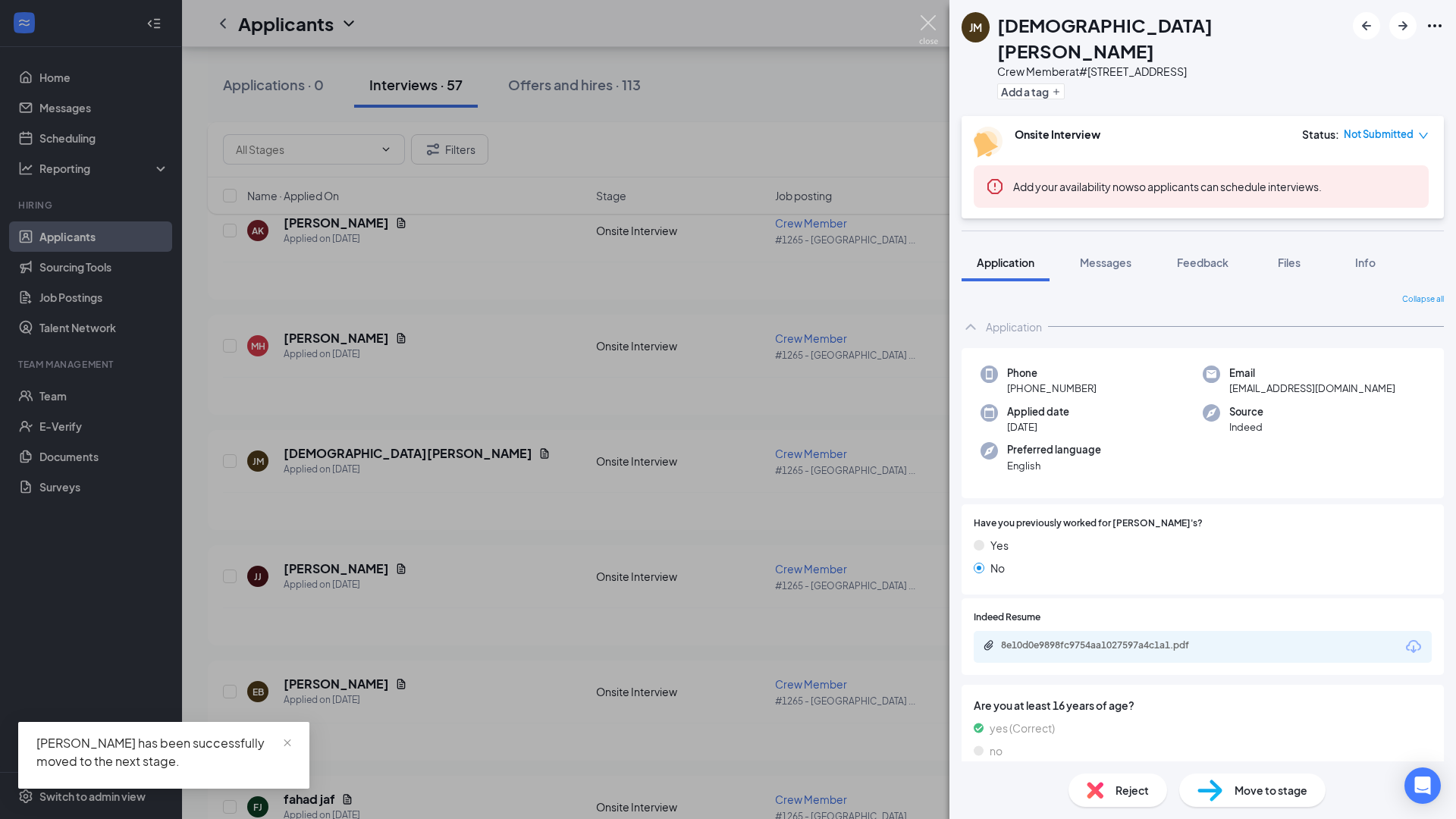
click at [933, 19] on img at bounding box center [928, 30] width 19 height 30
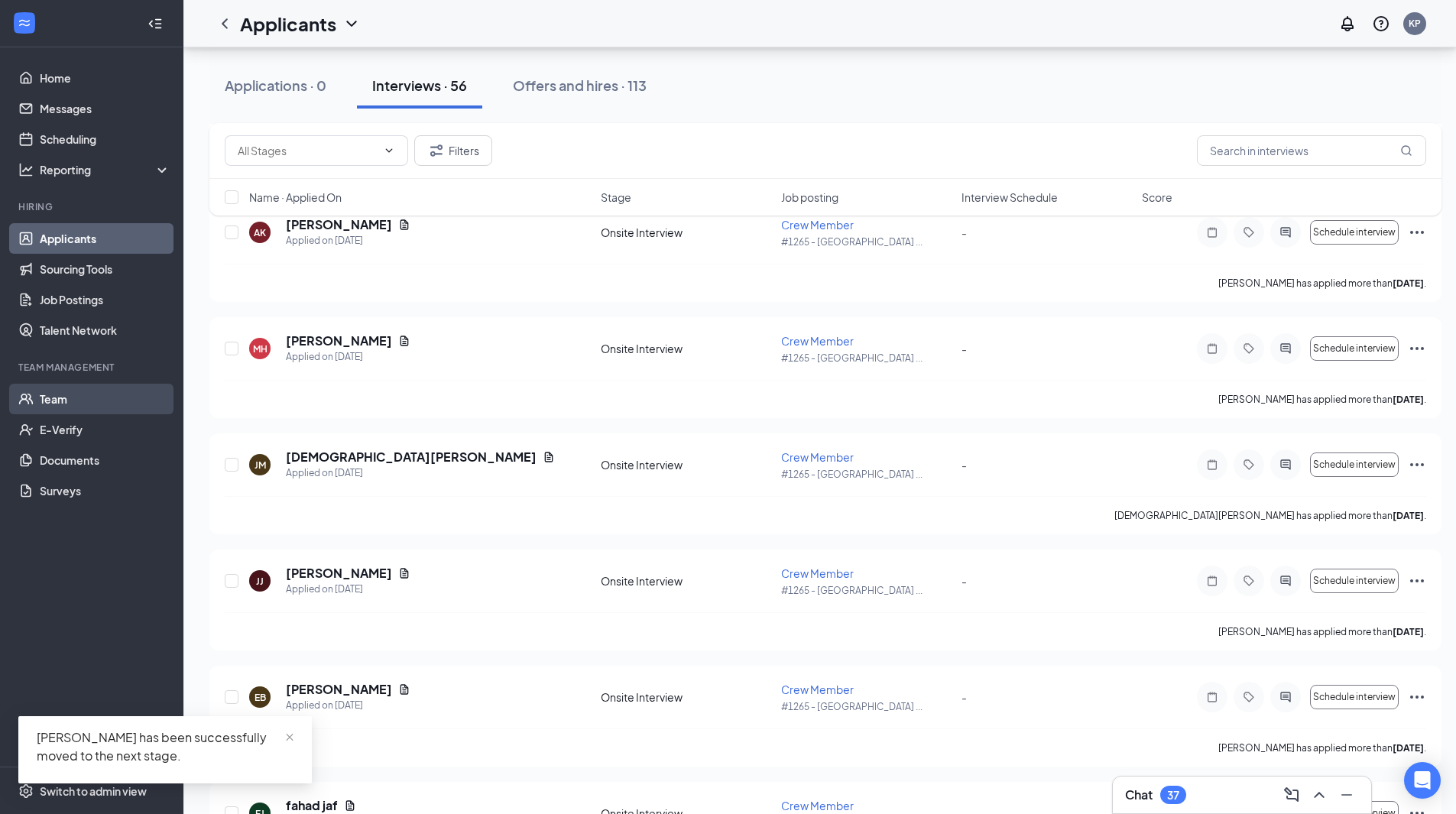
click at [63, 403] on link "Team" at bounding box center [105, 399] width 130 height 31
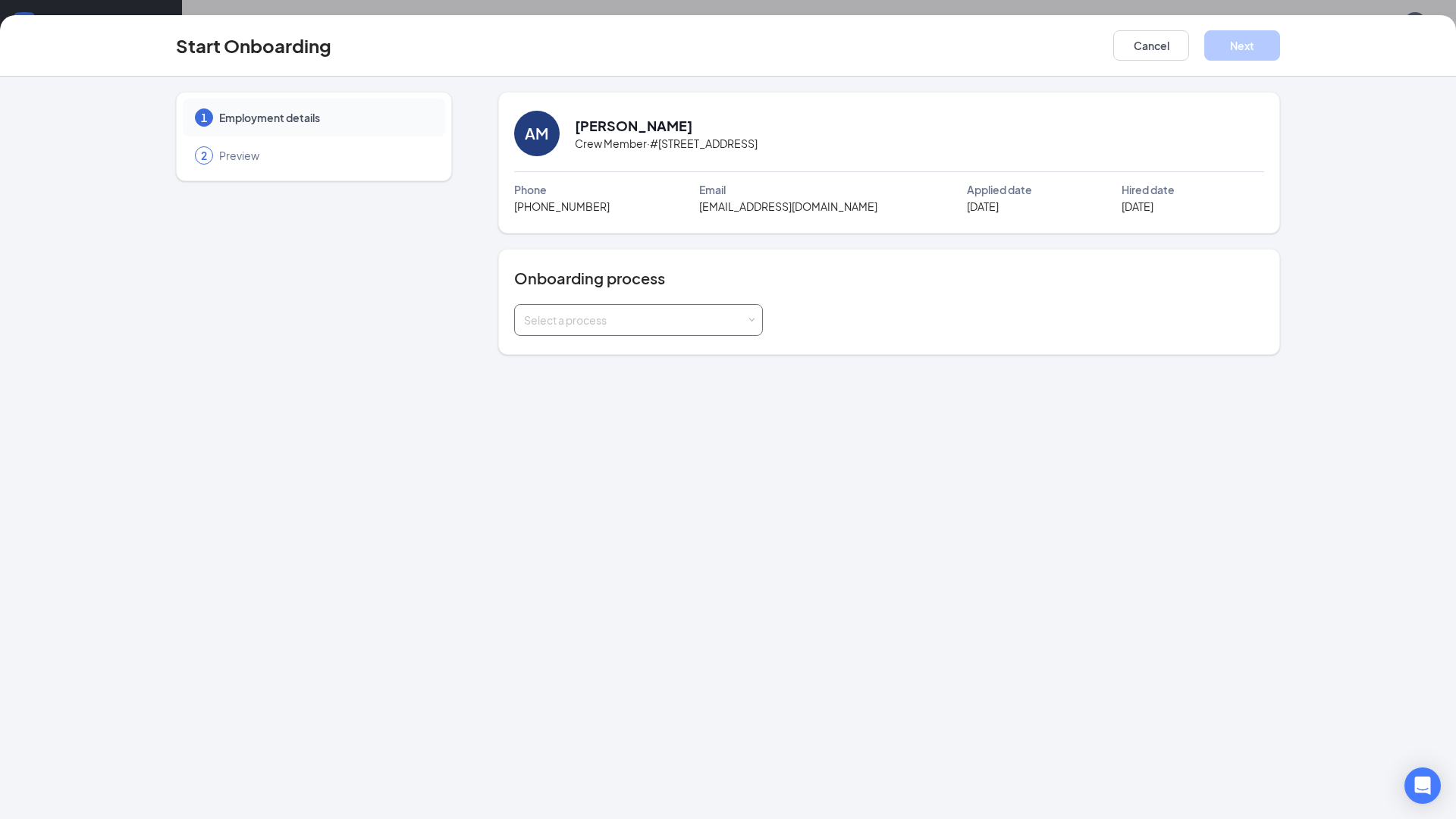
click at [754, 320] on span at bounding box center [751, 320] width 7 height 7
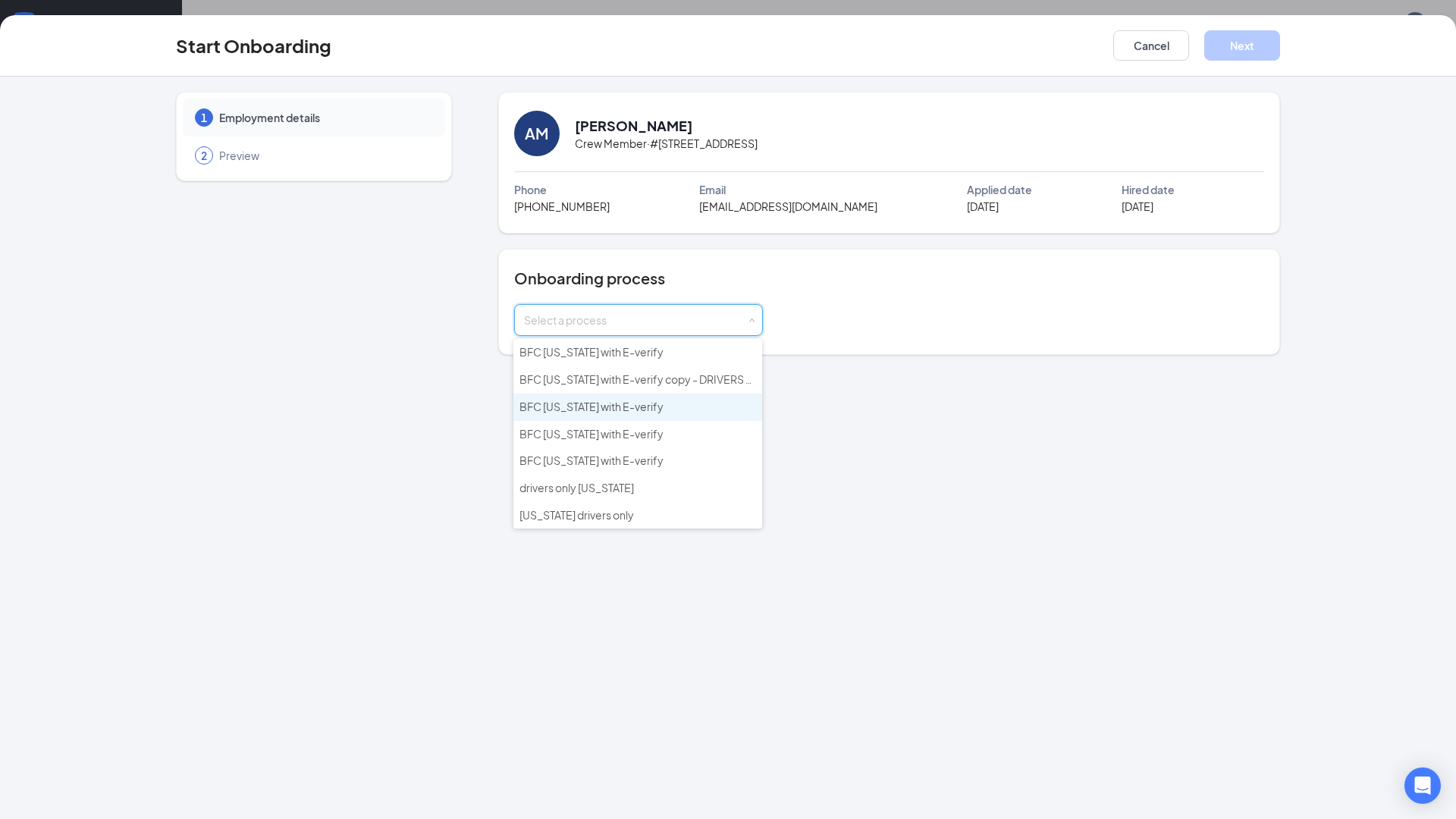
click at [608, 408] on span "BFC Colorado with E-verify" at bounding box center [591, 407] width 144 height 14
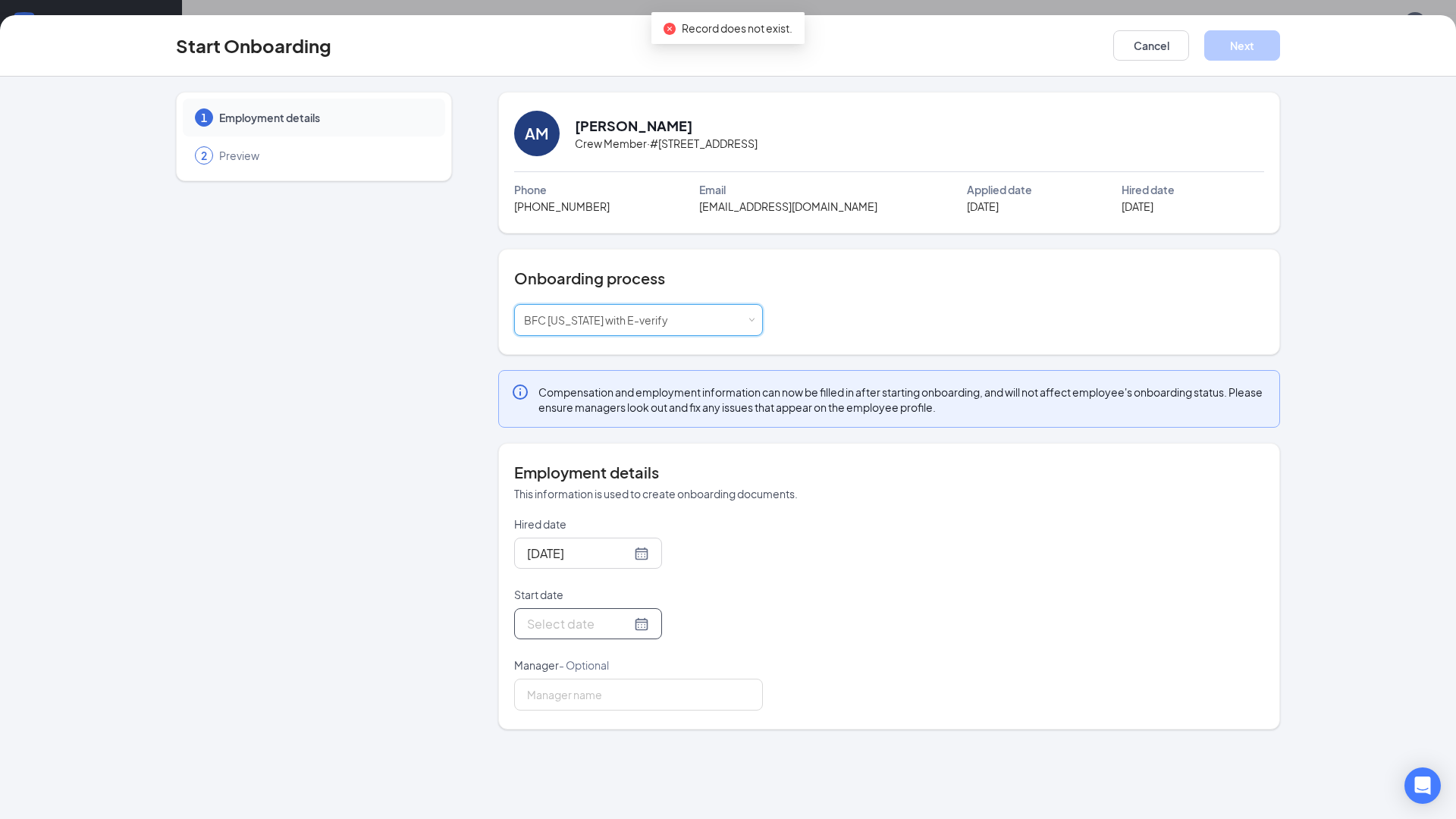
click at [631, 633] on div at bounding box center [588, 623] width 122 height 19
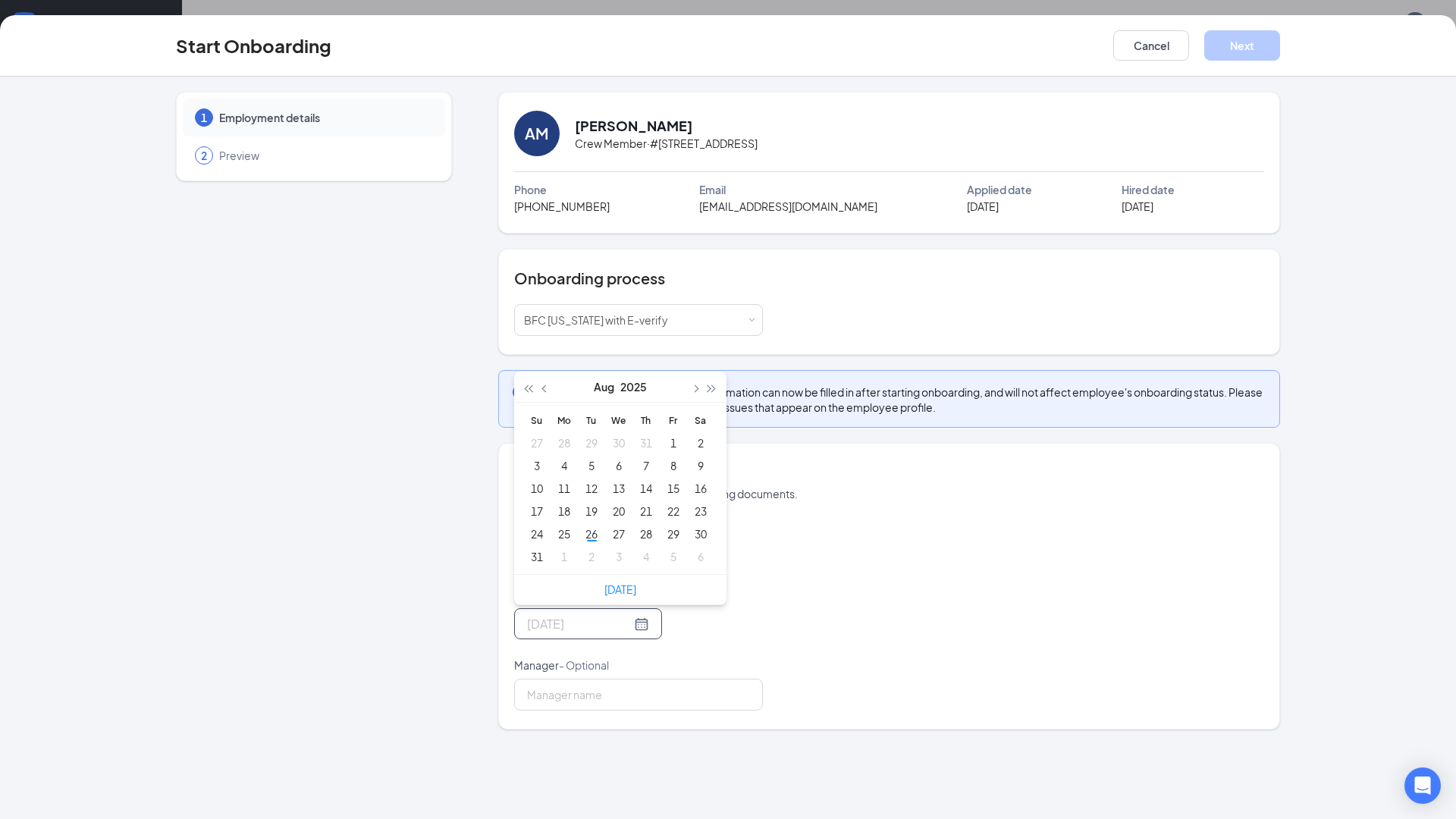
type input "Jul 31, 2025"
click at [697, 391] on button "button" at bounding box center [694, 386] width 17 height 31
type input "Sep 13, 2025"
click at [706, 467] on div "13" at bounding box center [700, 465] width 18 height 18
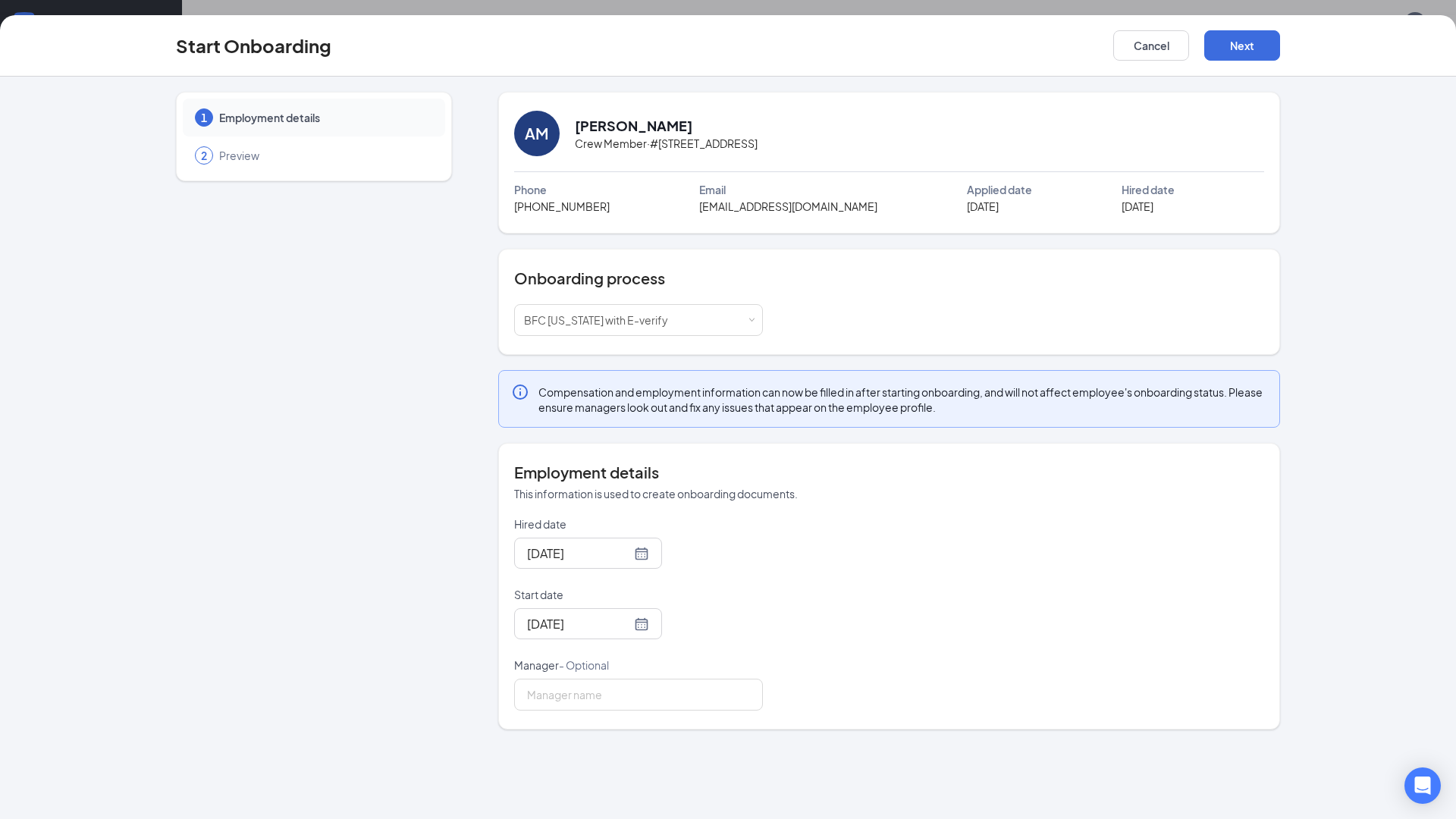
click at [849, 550] on div "Hired date Aug 26, 2025 Start date Sep 13, 2025 Sep 2025 Su Mo Tu We Th Fr Sa 3…" at bounding box center [889, 613] width 750 height 194
click at [1249, 49] on button "Next" at bounding box center [1242, 45] width 76 height 31
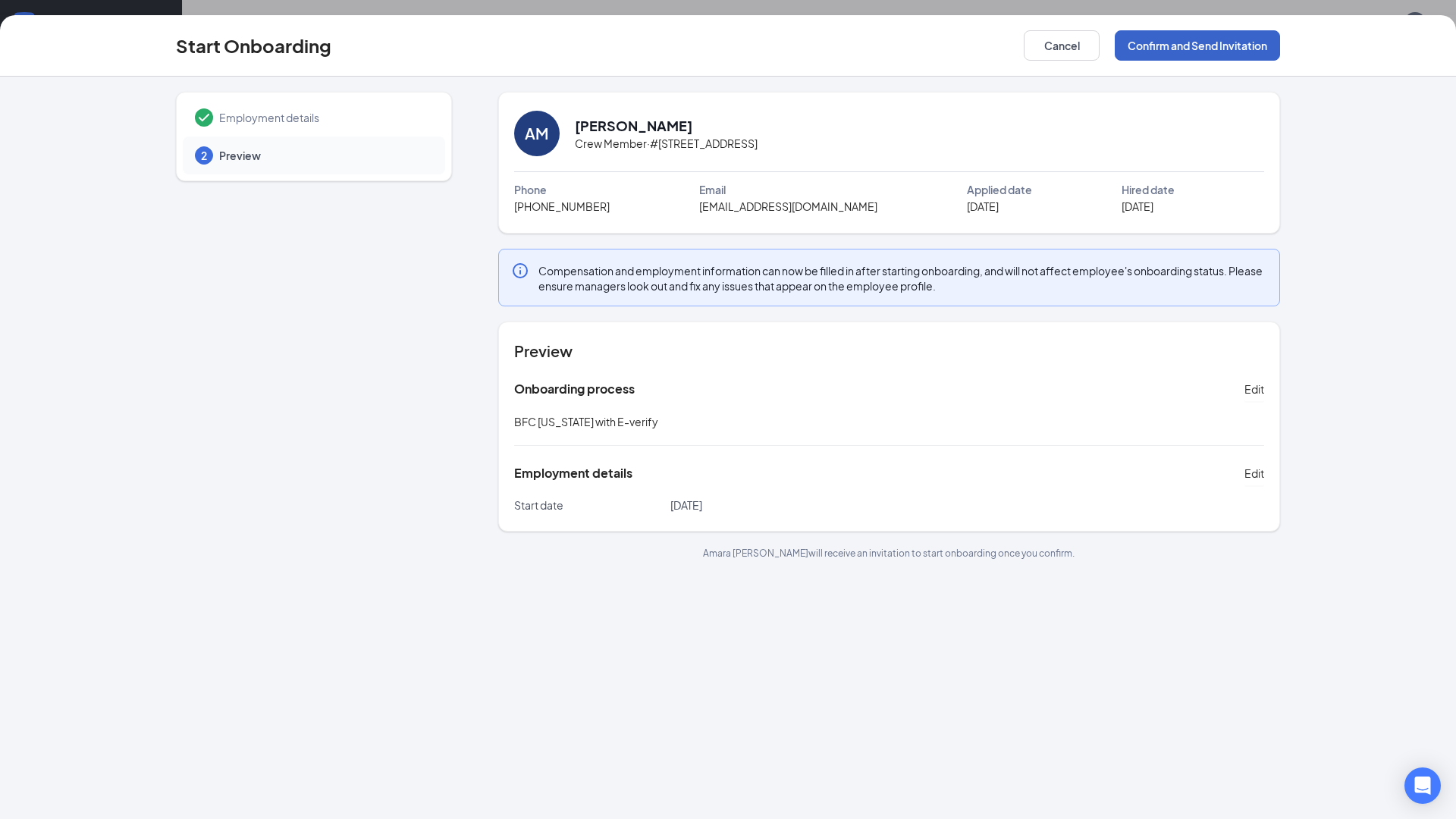
click at [1181, 38] on button "Confirm and Send Invitation" at bounding box center [1197, 45] width 165 height 31
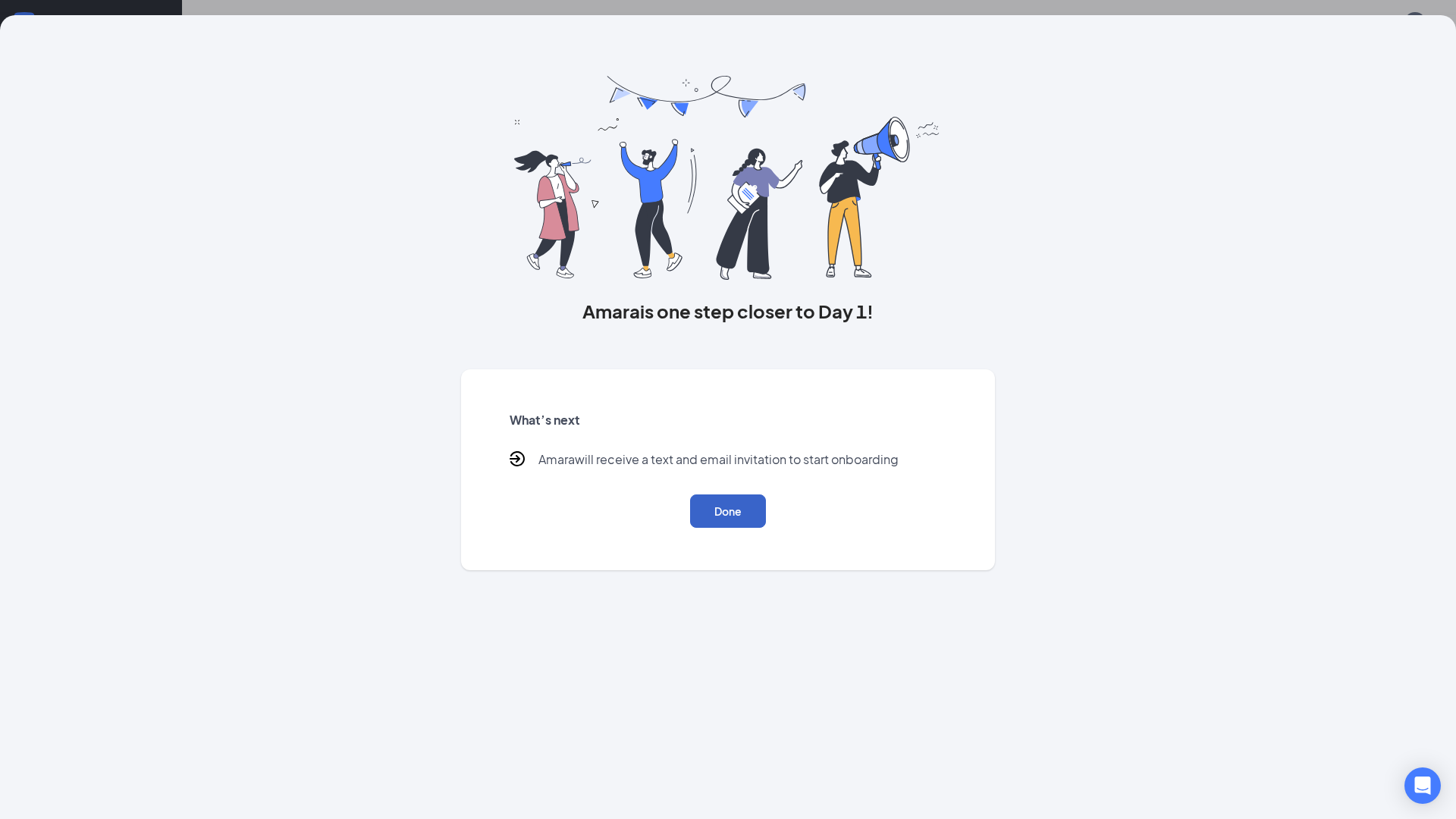
click at [734, 509] on button "Done" at bounding box center [728, 511] width 76 height 33
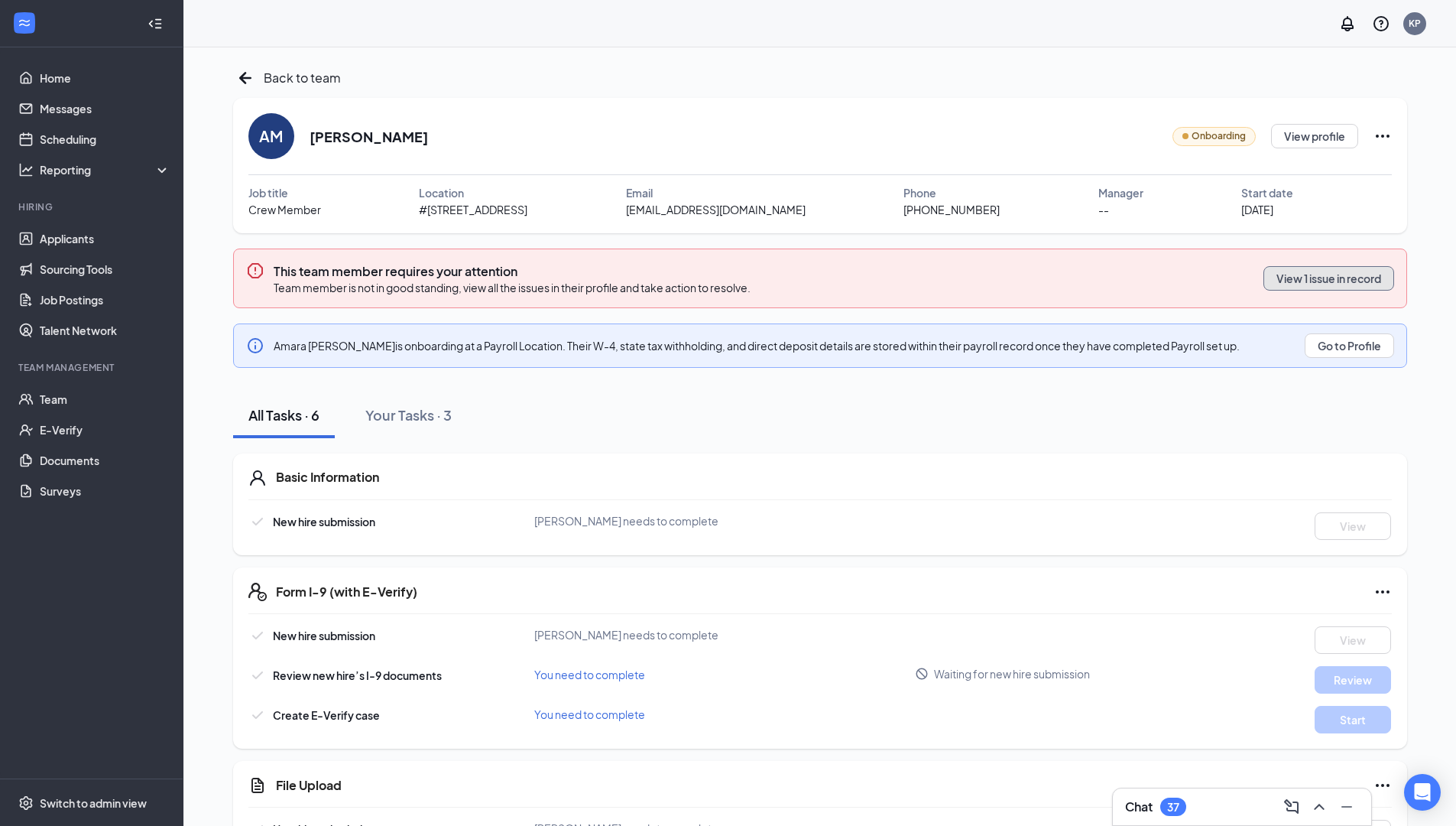
click at [1318, 280] on button "View 1 issue in record" at bounding box center [1328, 278] width 130 height 25
click at [251, 78] on icon "ArrowLeftNew" at bounding box center [245, 78] width 12 height 12
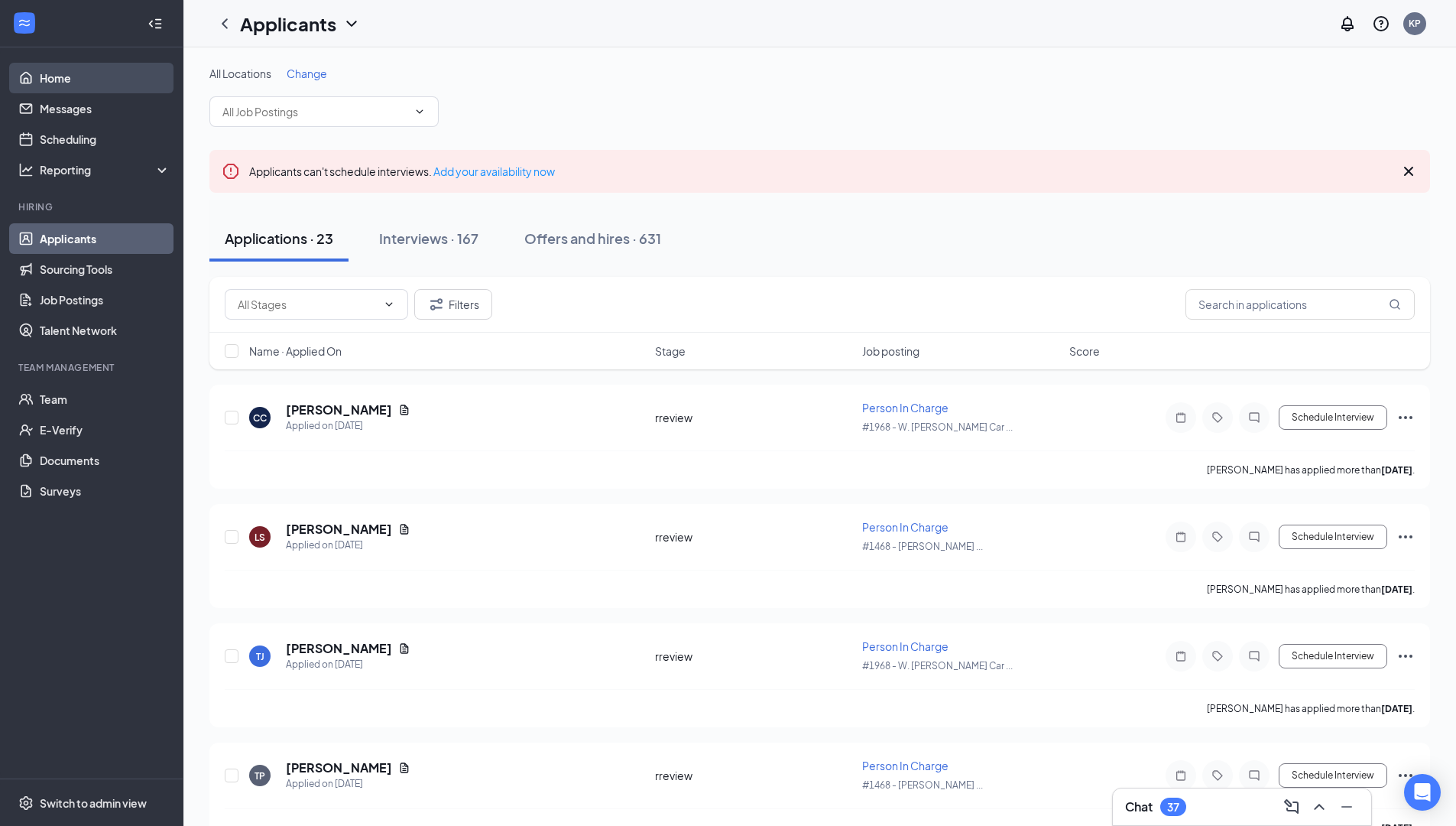
click at [50, 80] on link "Home" at bounding box center [105, 77] width 130 height 31
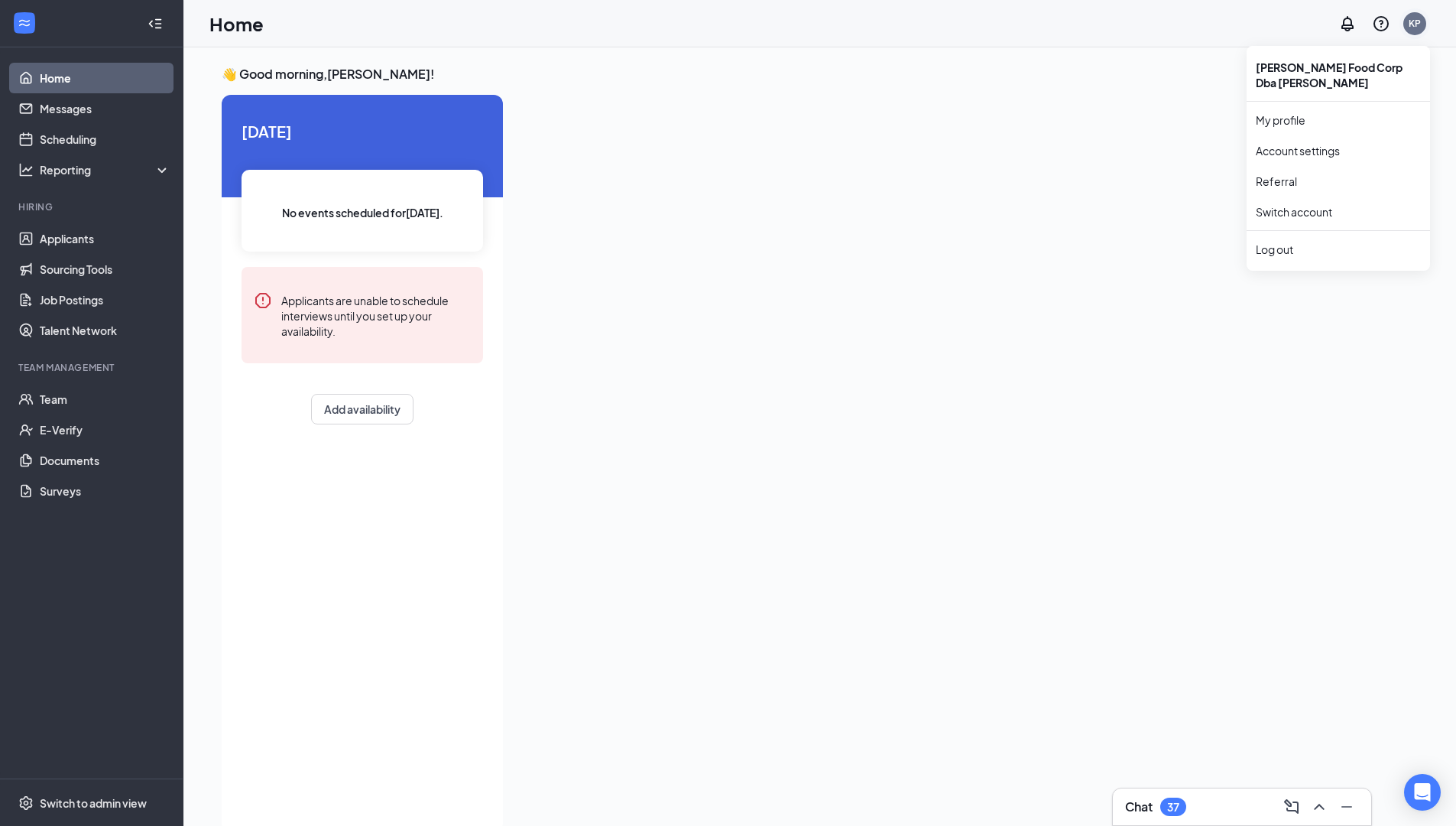
click at [1409, 31] on div "KP" at bounding box center [1415, 24] width 23 height 23
click at [1279, 253] on div "Log out" at bounding box center [1339, 248] width 165 height 15
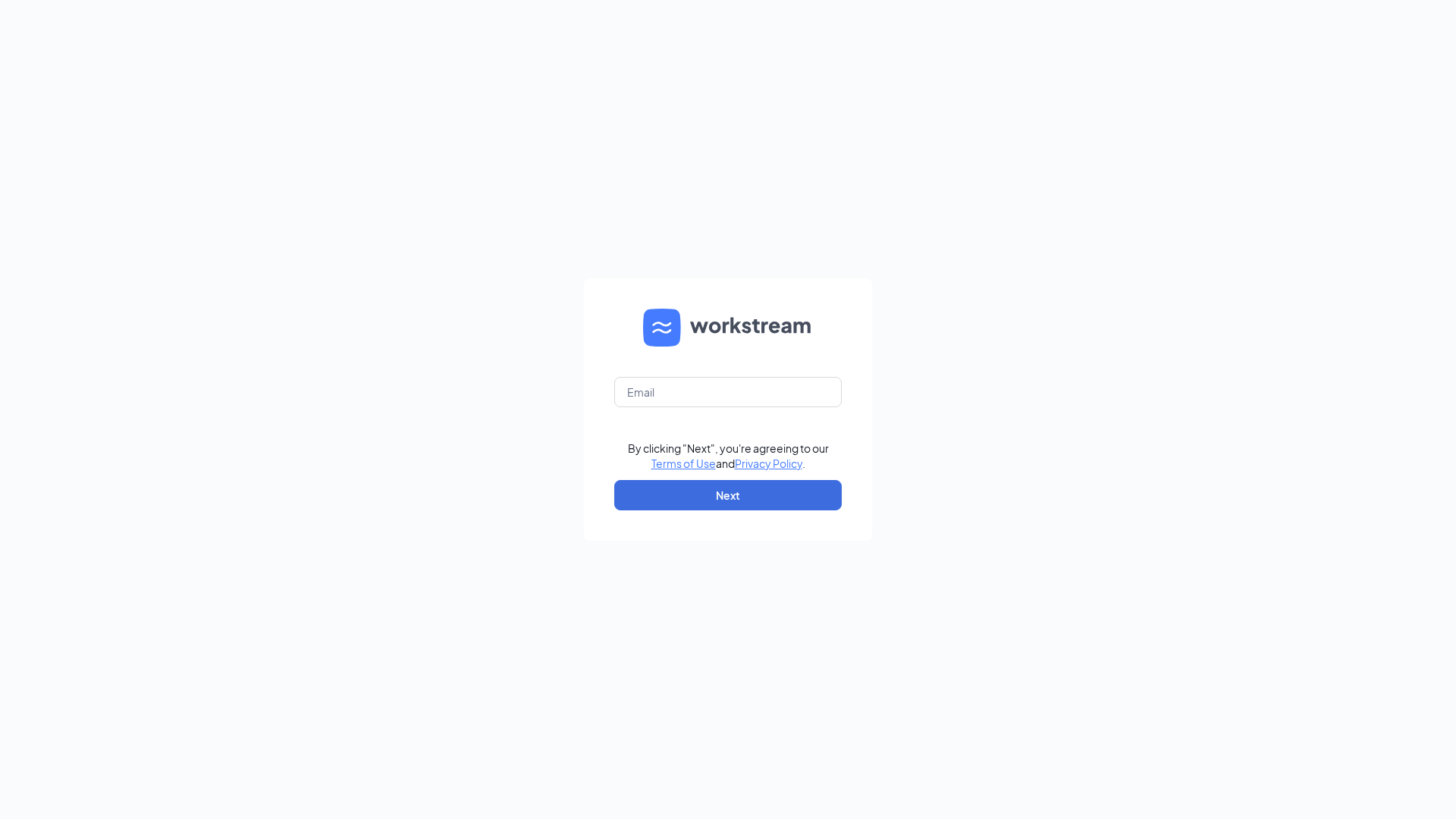
click at [654, 176] on div "By clicking "Next", you're agreeing to our Terms of Use and Privacy Policy . Ne…" at bounding box center [728, 410] width 1456 height 819
drag, startPoint x: 654, startPoint y: 176, endPoint x: 899, endPoint y: 134, distance: 248.6
click at [899, 134] on div "By clicking "Next", you're agreeing to our Terms of Use and Privacy Policy . Ne…" at bounding box center [728, 410] width 1456 height 819
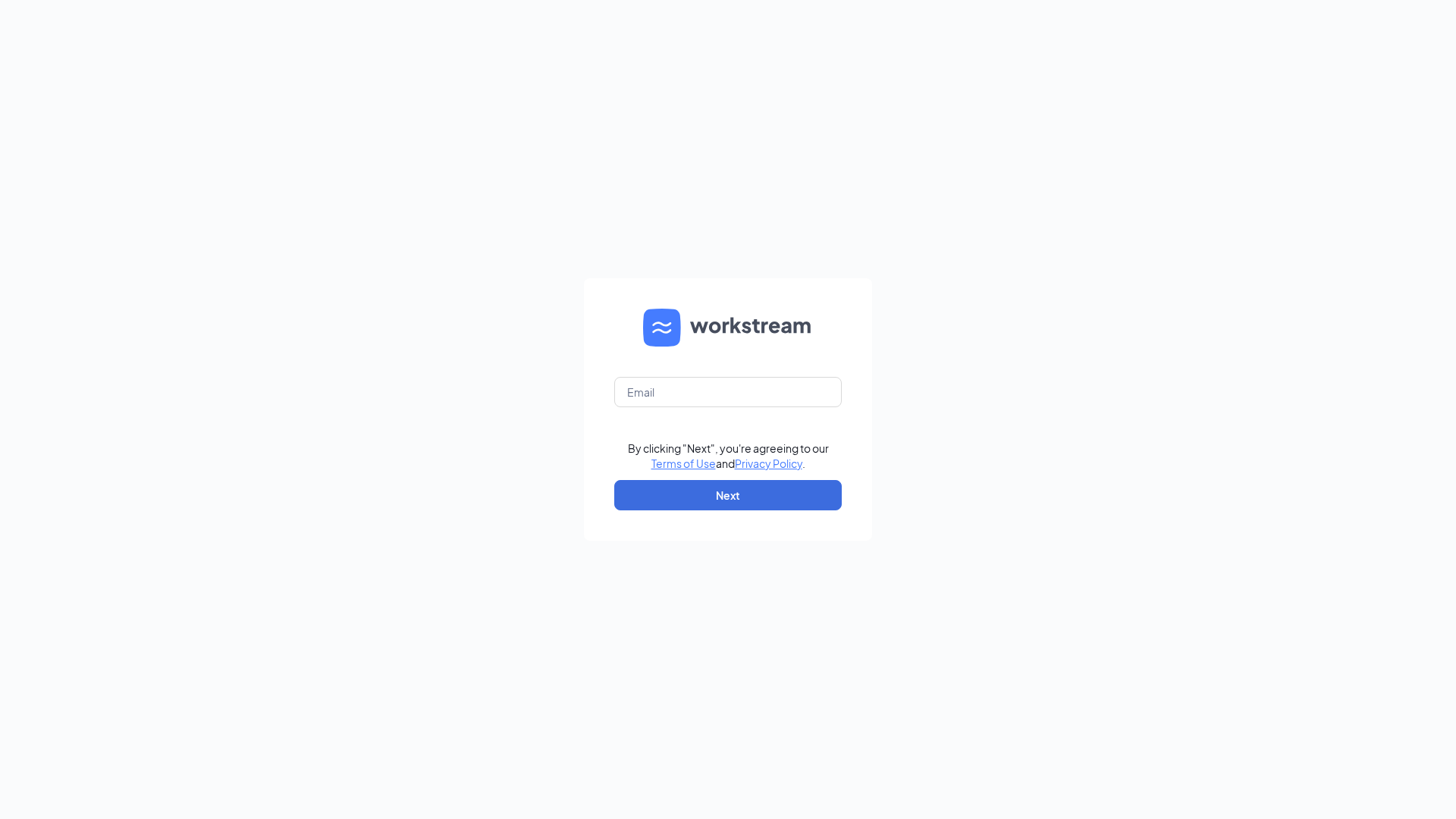
click at [756, 0] on div "By clicking "Next", you're agreeing to our Terms of Use and Privacy Policy . Ne…" at bounding box center [728, 410] width 1456 height 819
